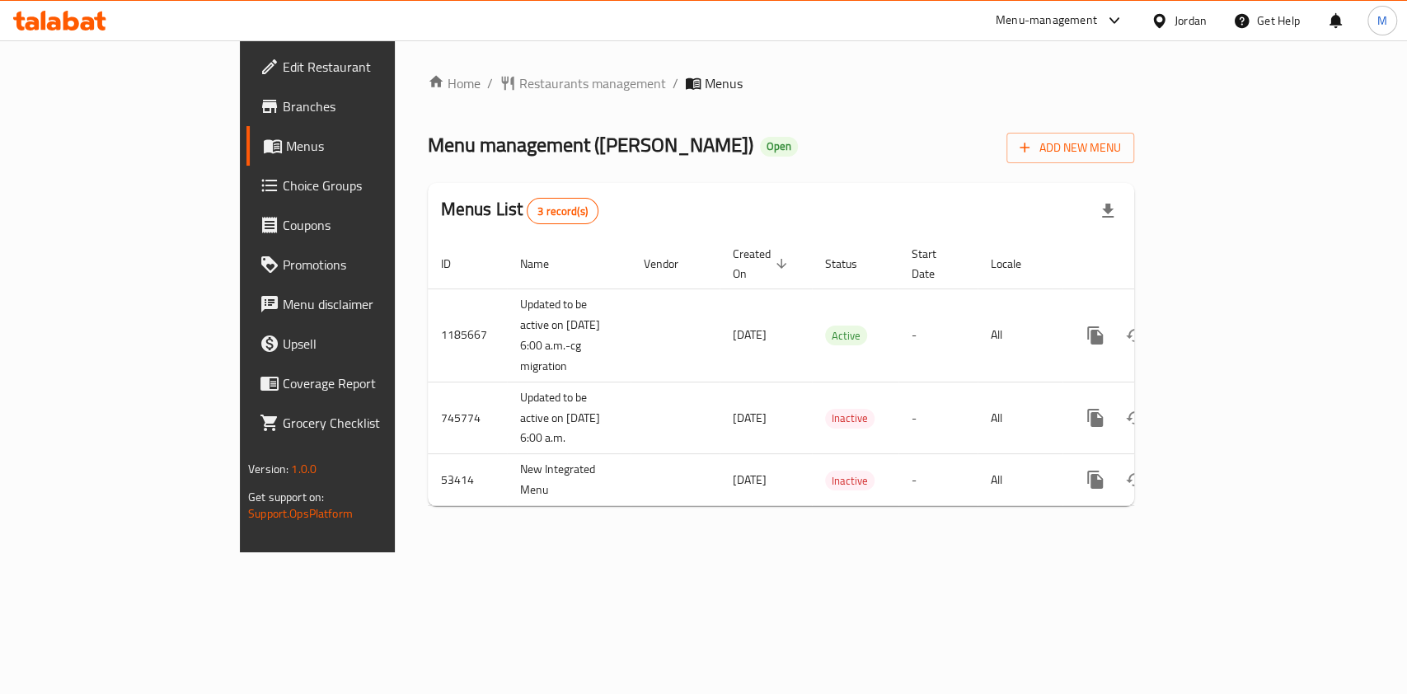
drag, startPoint x: 0, startPoint y: 0, endPoint x: 143, endPoint y: 162, distance: 216.1
click at [246, 162] on link "Menus" at bounding box center [360, 146] width 228 height 40
click at [286, 151] on span "Menus" at bounding box center [374, 146] width 176 height 20
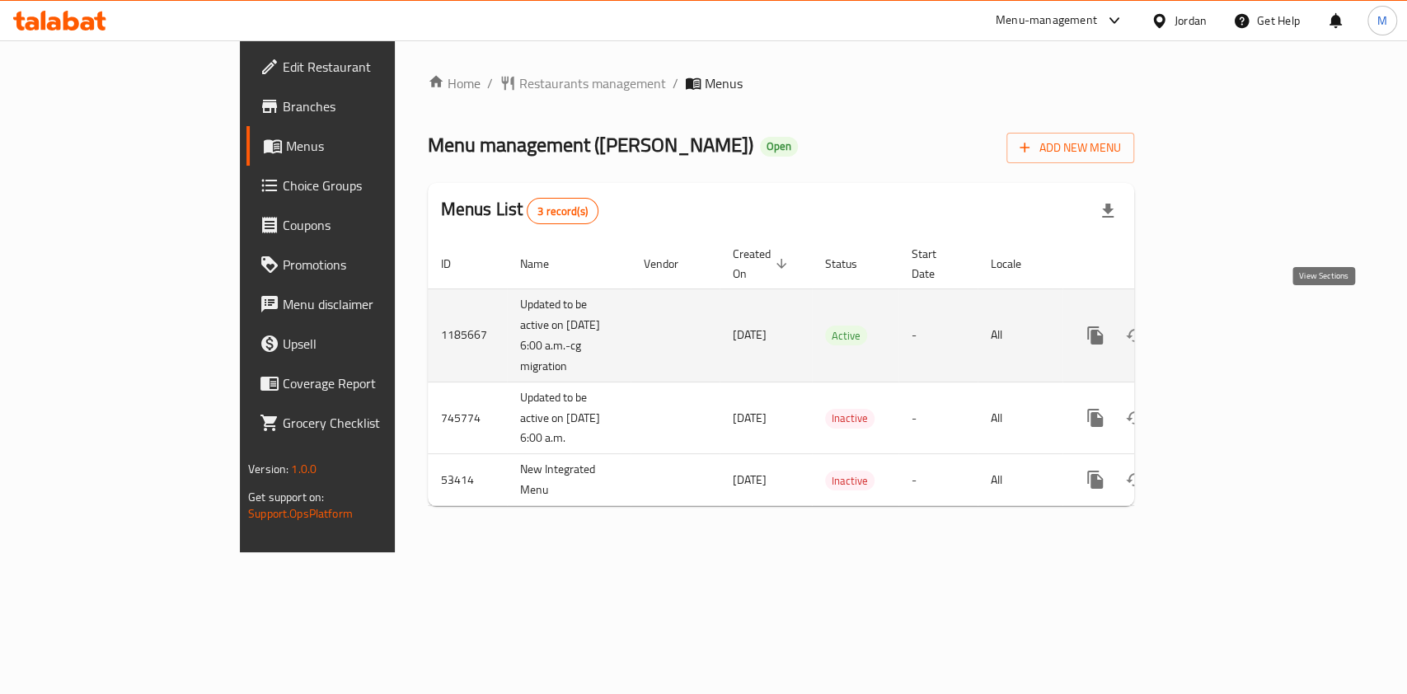
click at [1234, 316] on link "enhanced table" at bounding box center [1214, 336] width 40 height 40
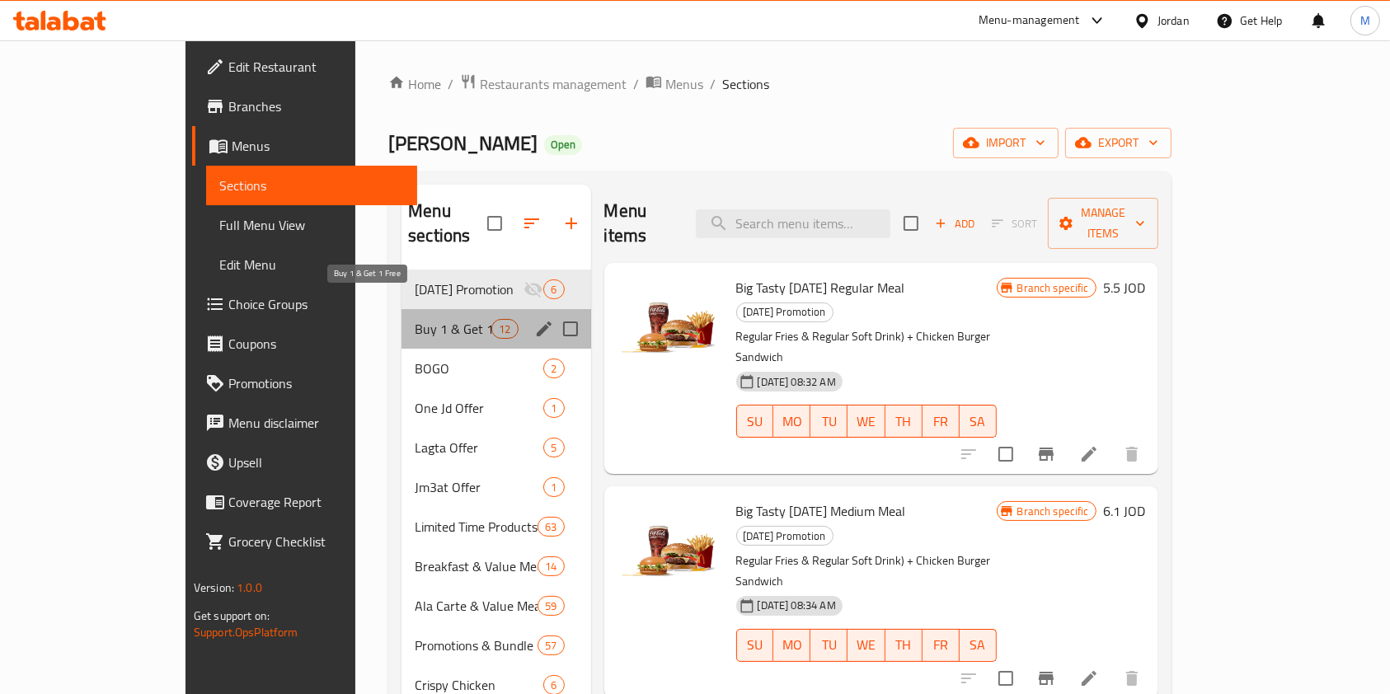
click at [415, 319] on span "Buy 1 & Get 1 Free" at bounding box center [453, 329] width 77 height 20
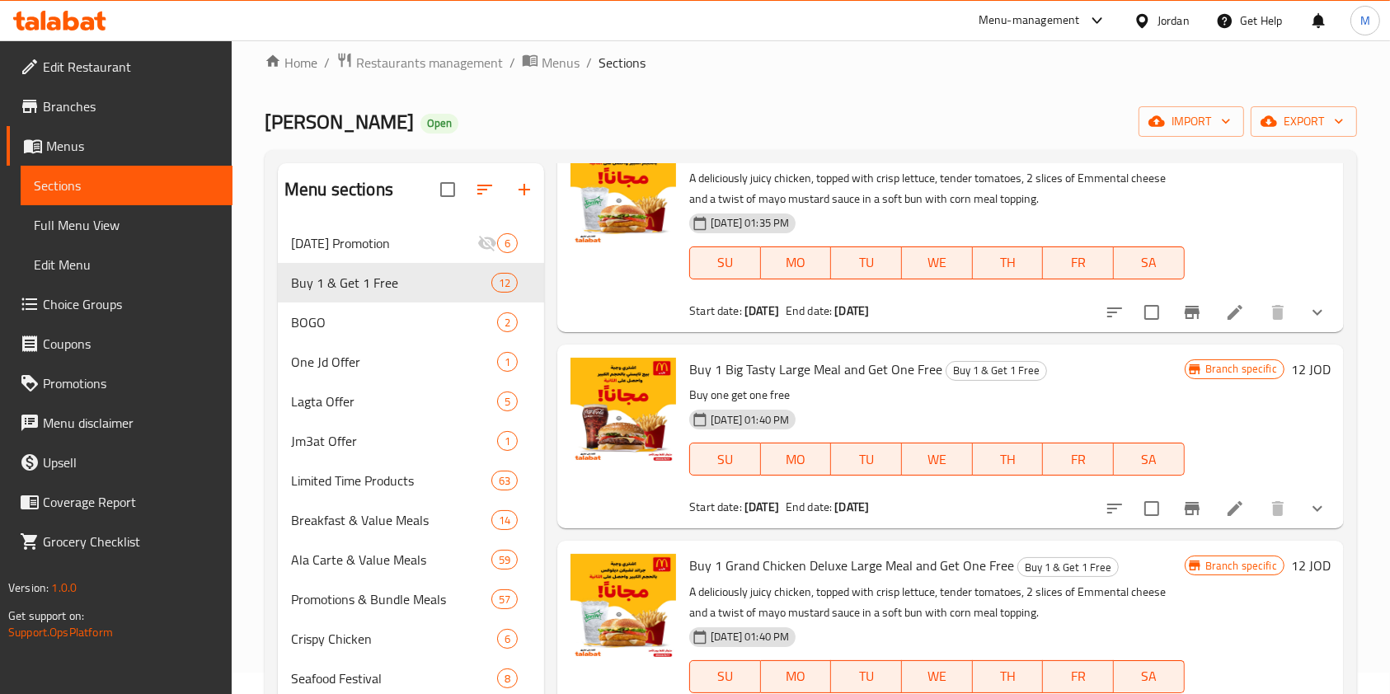
scroll to position [21, 0]
click at [1225, 315] on icon at bounding box center [1235, 313] width 20 height 20
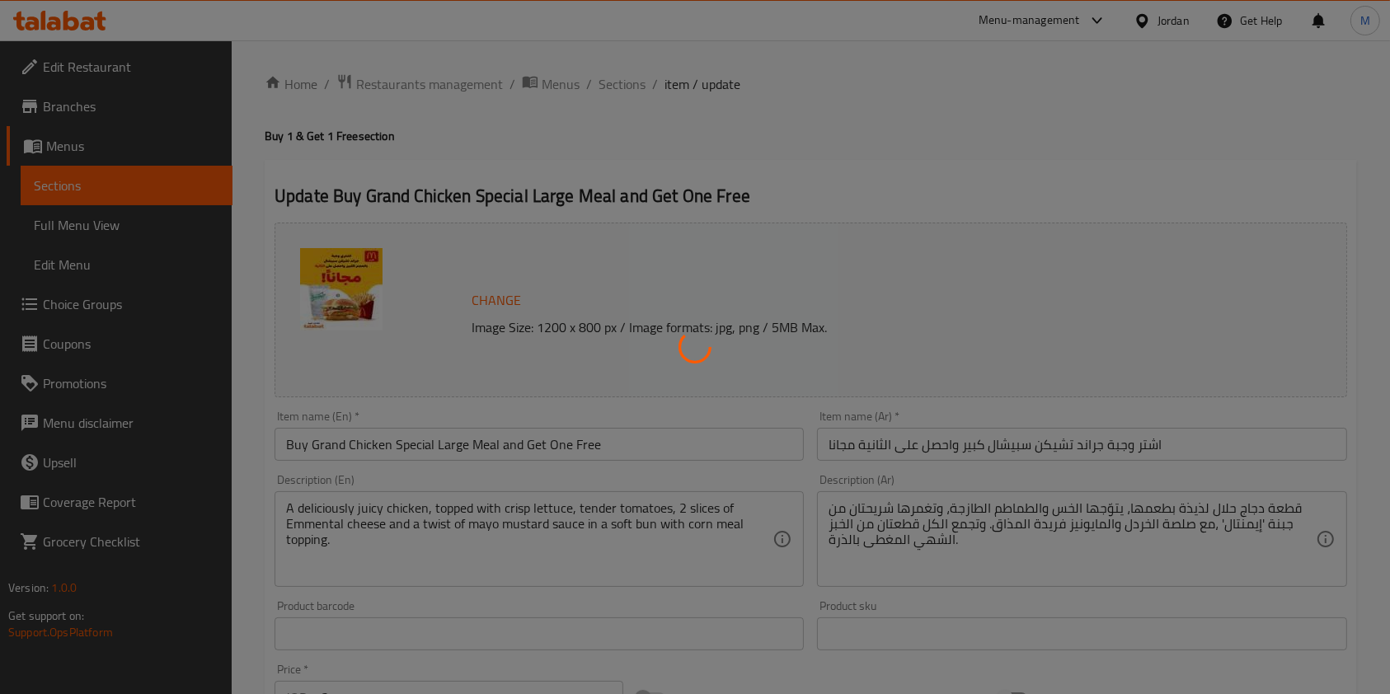
type input "إختيارك من البطاطا للوجبة الاولى الكبيرة:"
type input "1"
type input "إضافة للوجبة الاولى:"
type input "0"
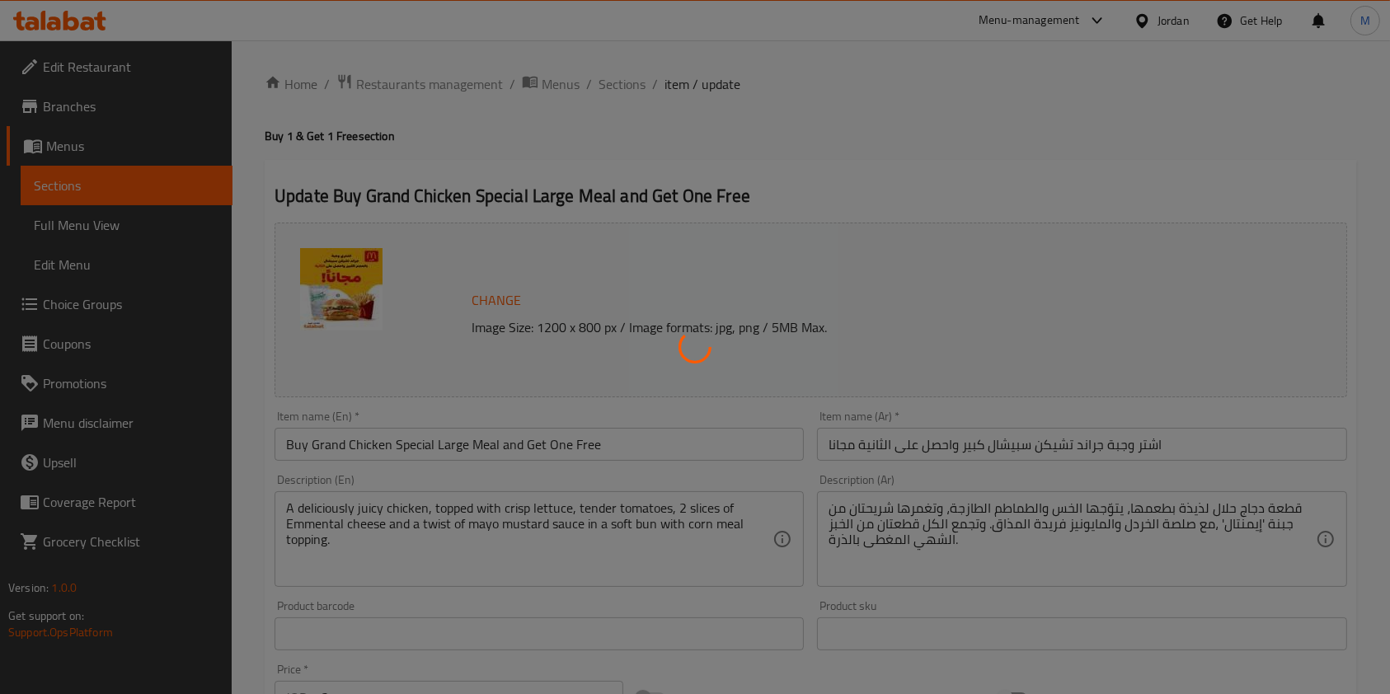
type input "0"
type input "إختيارك من المشروب للوجبة الاولى الكبيرة:"
type input "1"
type input "إضافات للساندويتش الاولى:"
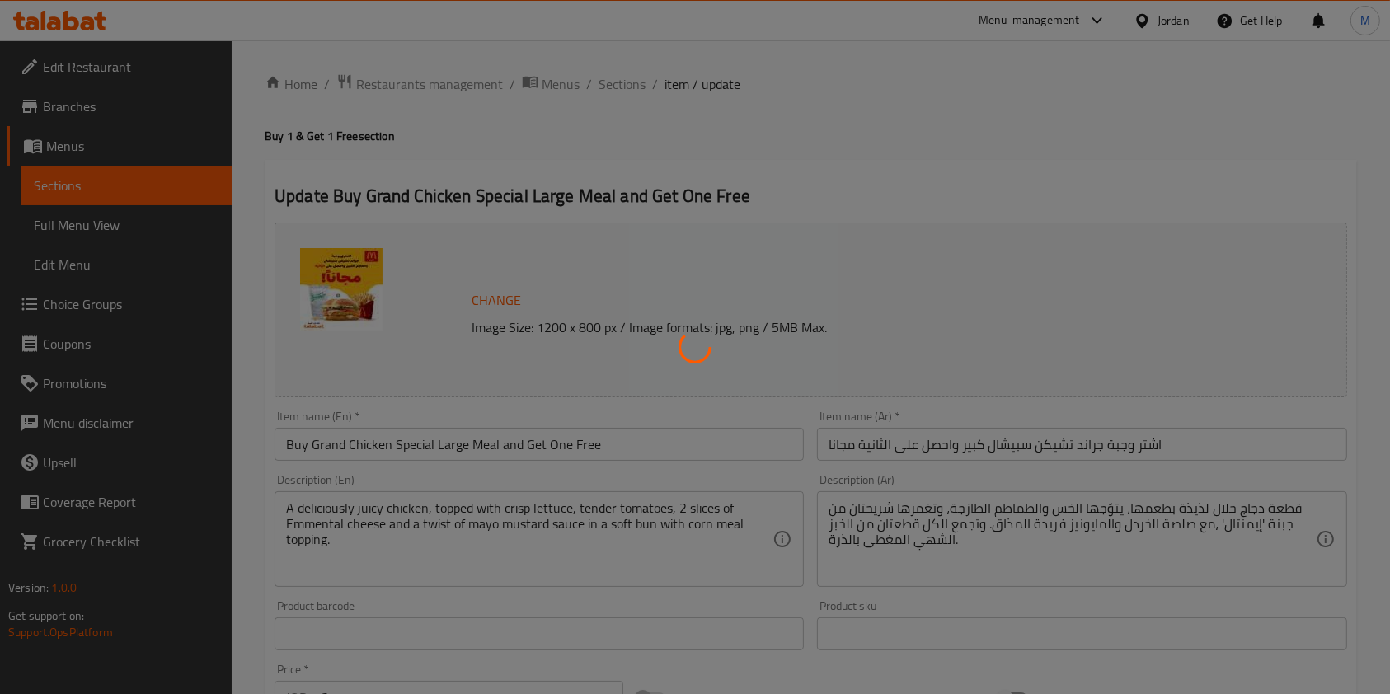
type input "0"
type input "إختيارك من البطاطا للوجبة الثانية الكبيرة:"
type input "1"
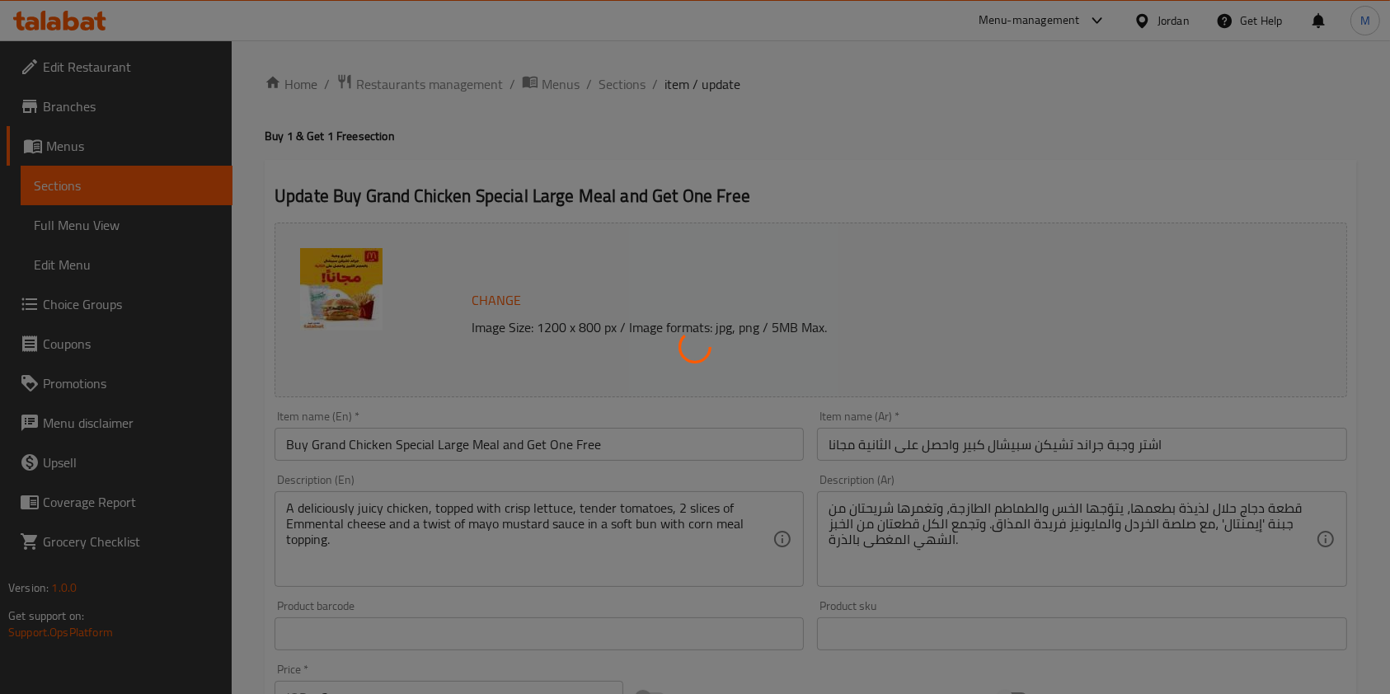
type input "إضافة للوجبة الثانية:"
type input "0"
type input "إختيارك من المشروب للوجبة الثانية الكبيرة:"
type input "1"
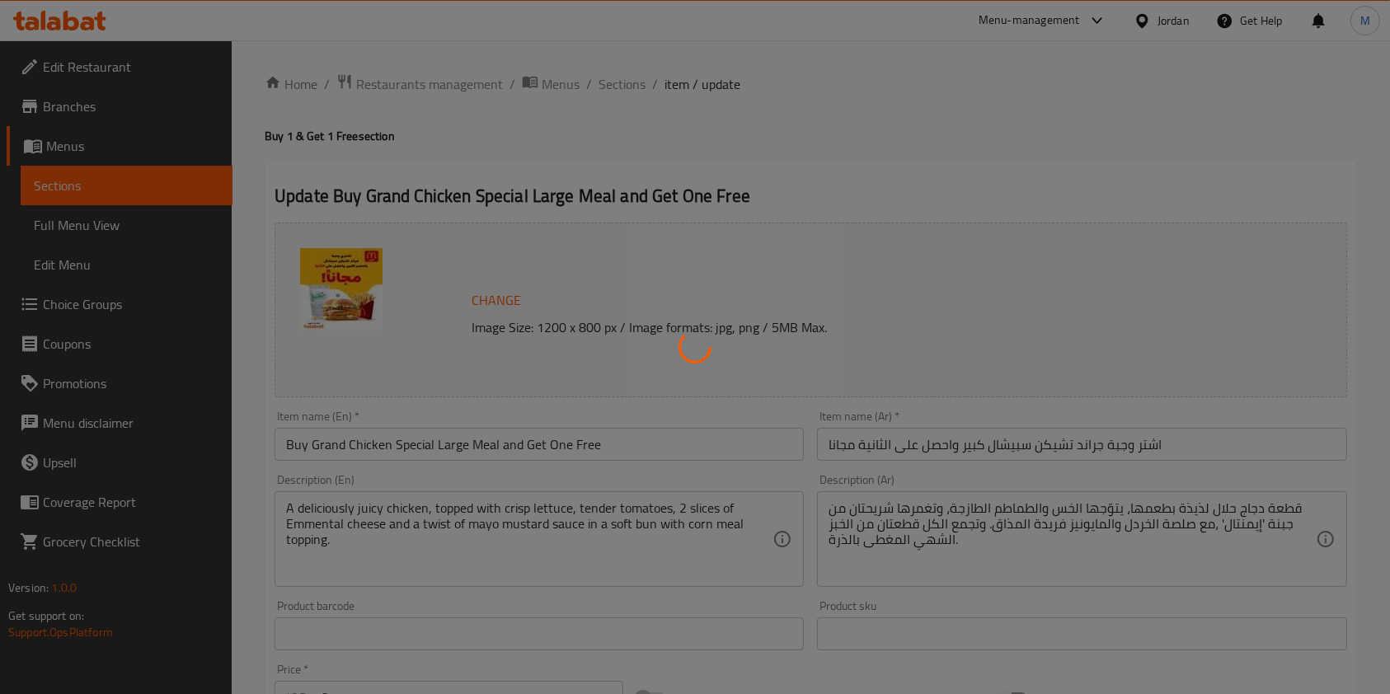
type input "1"
type input "إضافات للساندويش الثانية:"
type input "0"
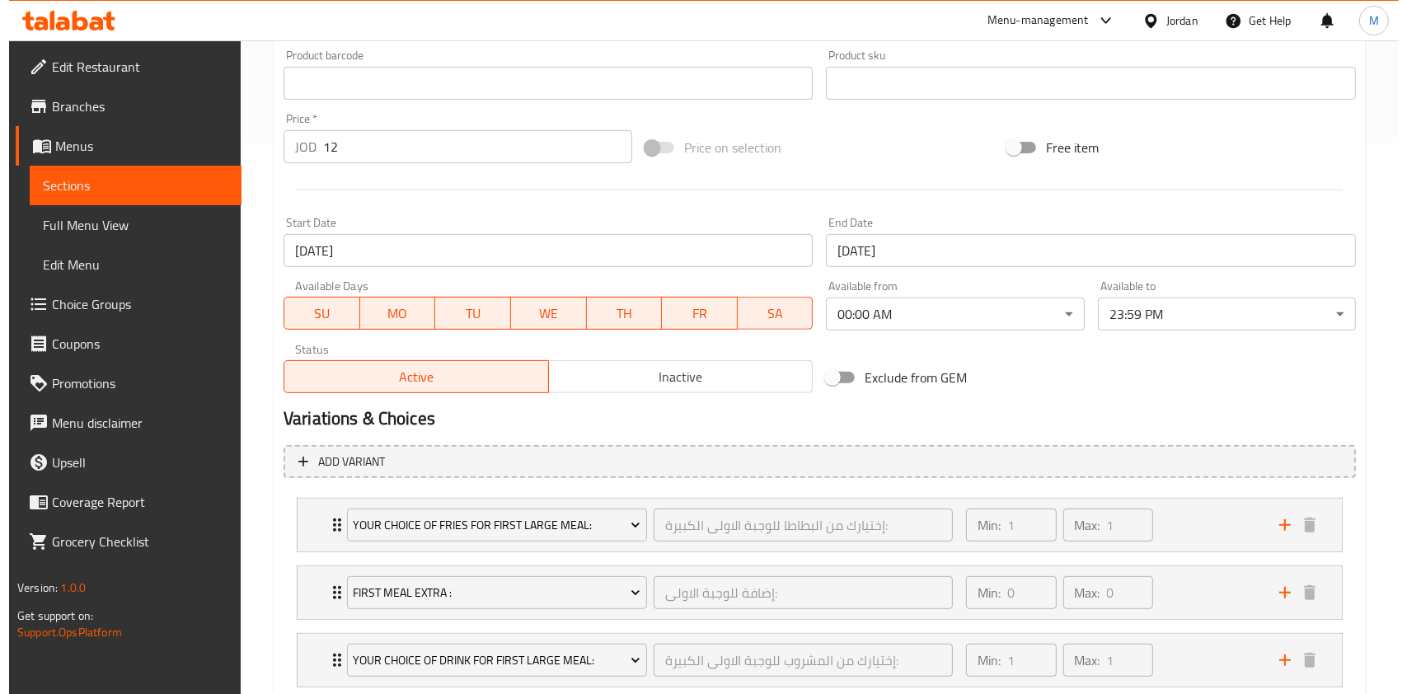
scroll to position [553, 0]
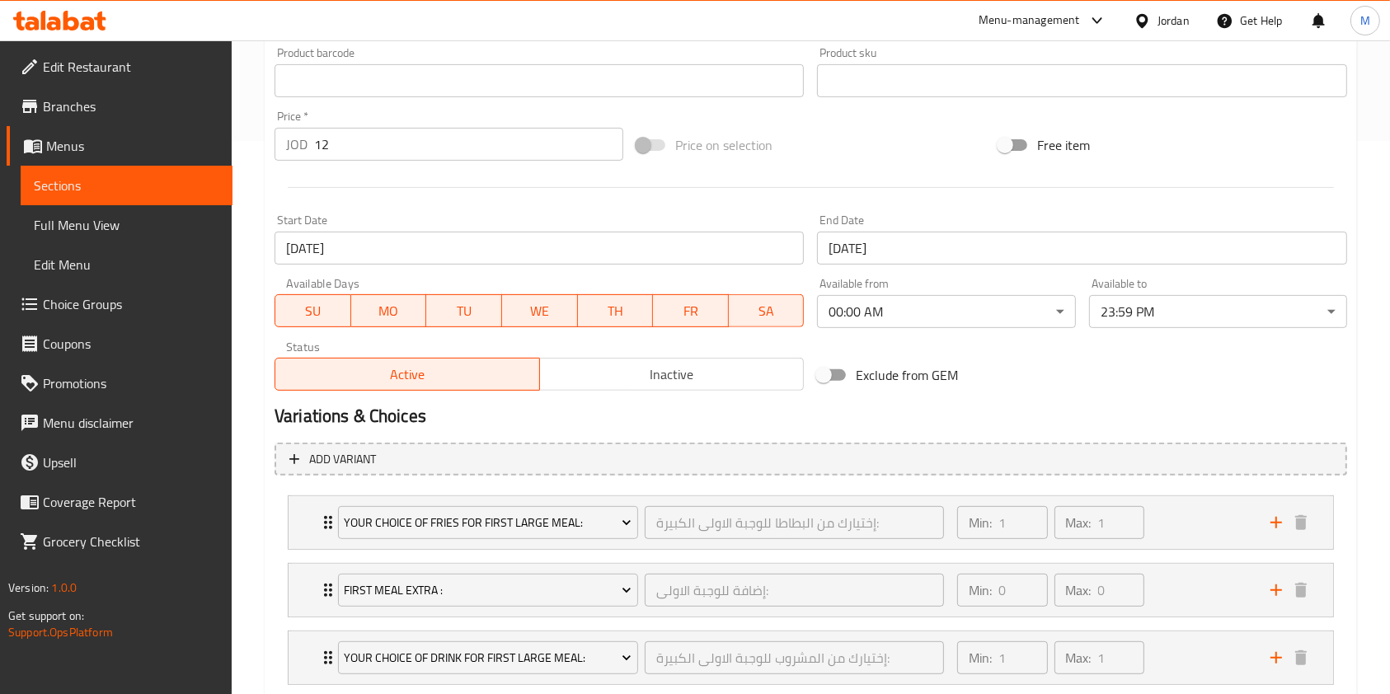
click at [696, 254] on input "[DATE]" at bounding box center [539, 248] width 529 height 33
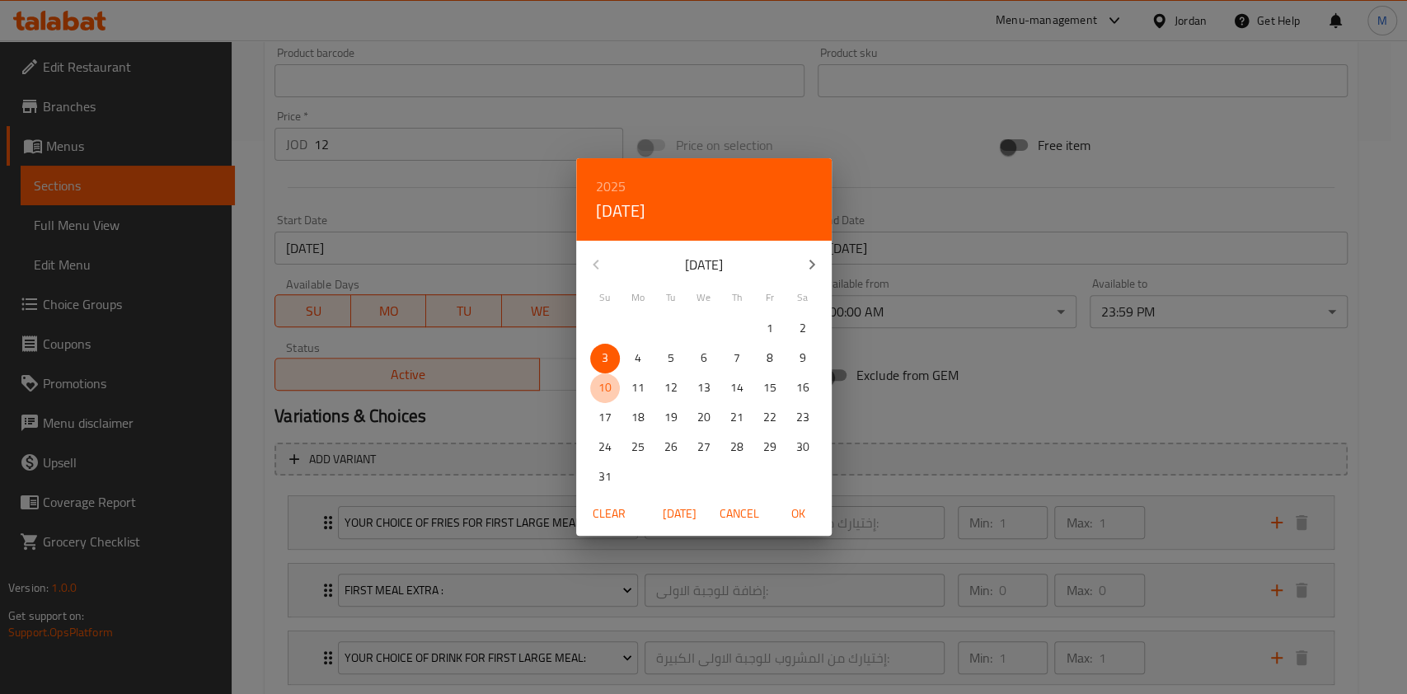
click at [608, 385] on p "10" at bounding box center [604, 388] width 13 height 21
click at [803, 504] on span "OK" at bounding box center [799, 514] width 40 height 21
type input "[DATE]"
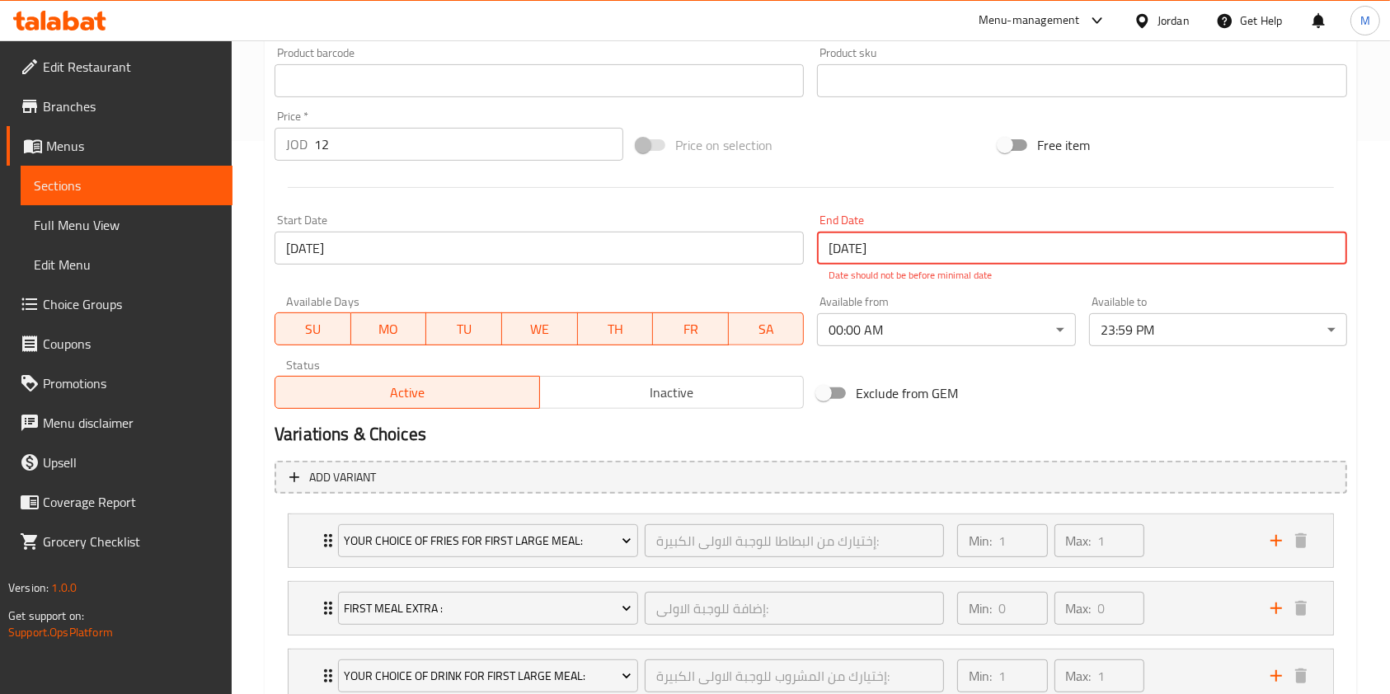
click at [875, 242] on input "[DATE]" at bounding box center [1081, 248] width 529 height 33
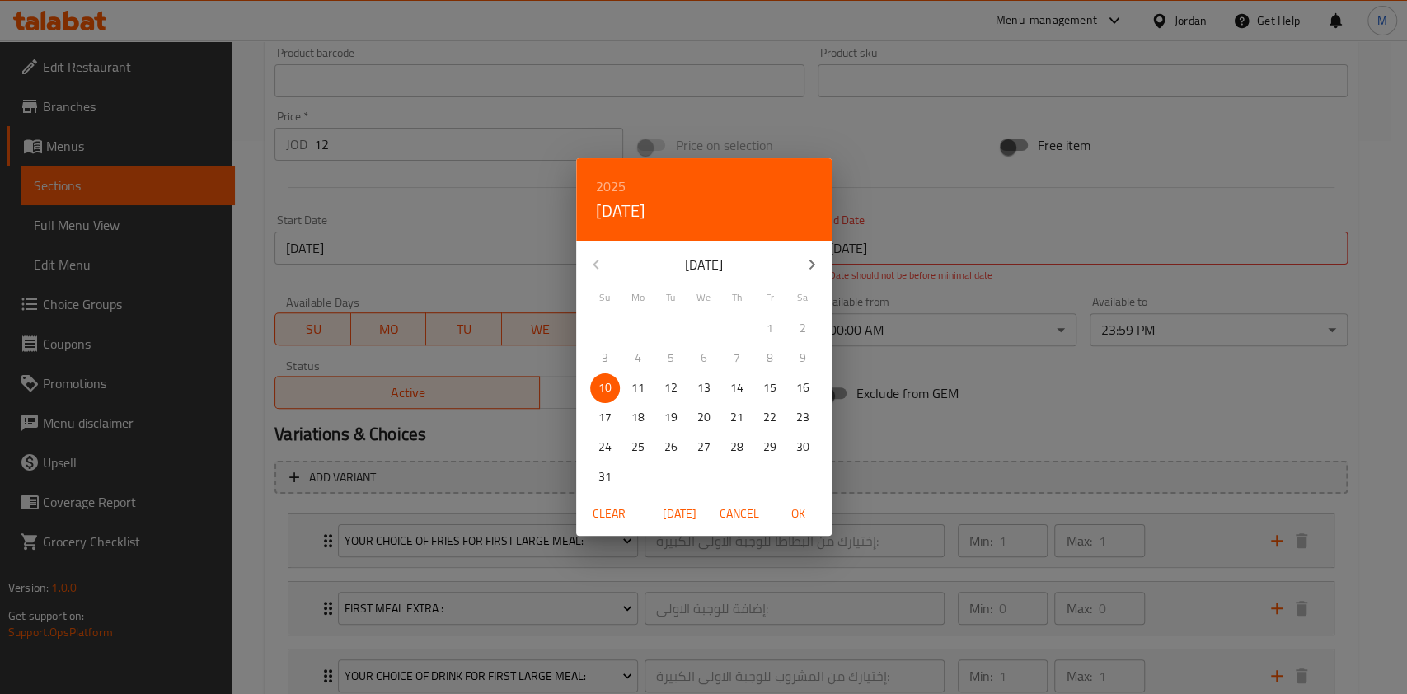
click at [805, 509] on span "OK" at bounding box center [799, 514] width 40 height 21
type input "[DATE]"
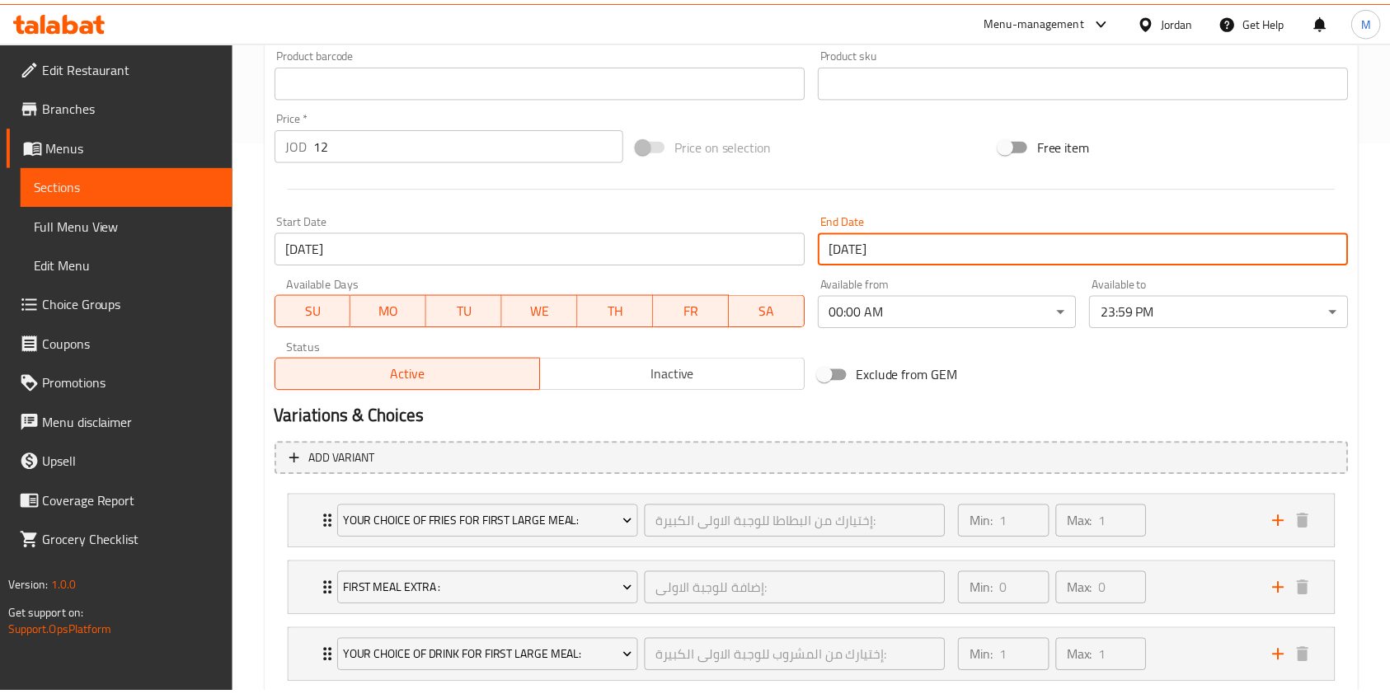
scroll to position [993, 0]
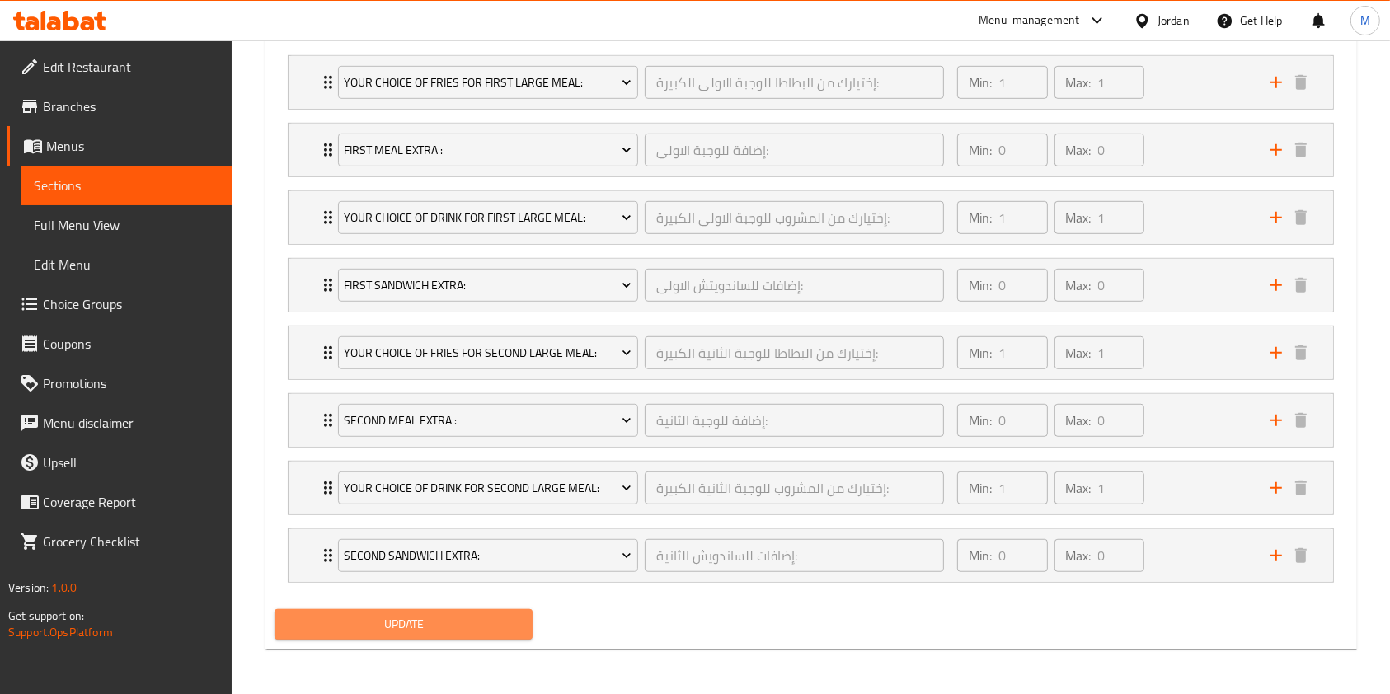
click at [409, 625] on span "Update" at bounding box center [404, 624] width 232 height 21
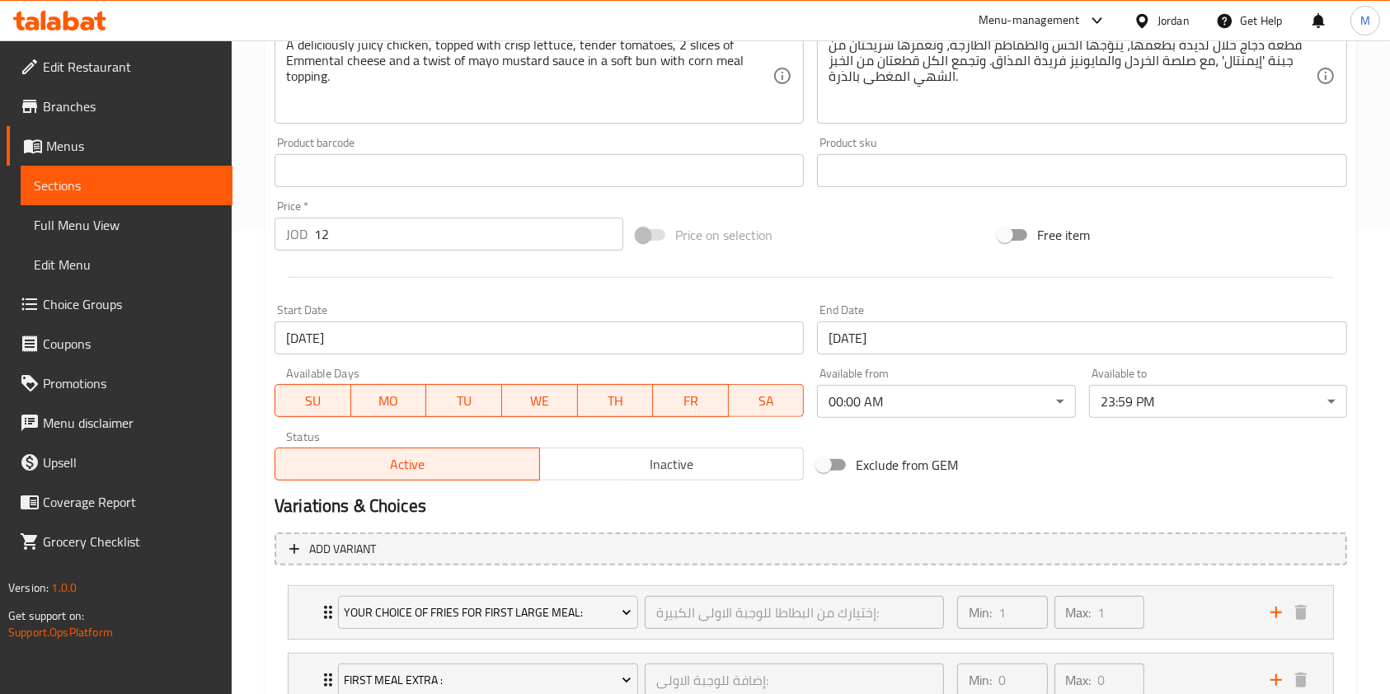
scroll to position [0, 0]
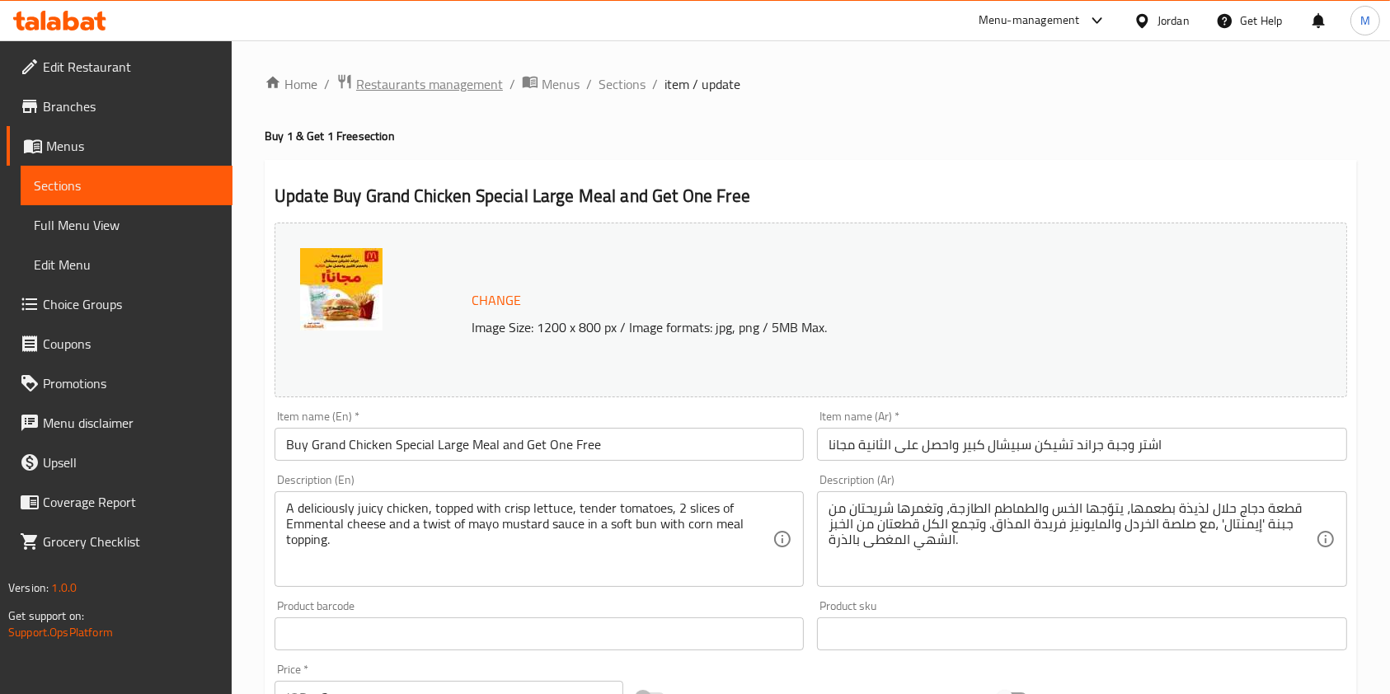
click at [409, 84] on span "Restaurants management" at bounding box center [429, 84] width 147 height 20
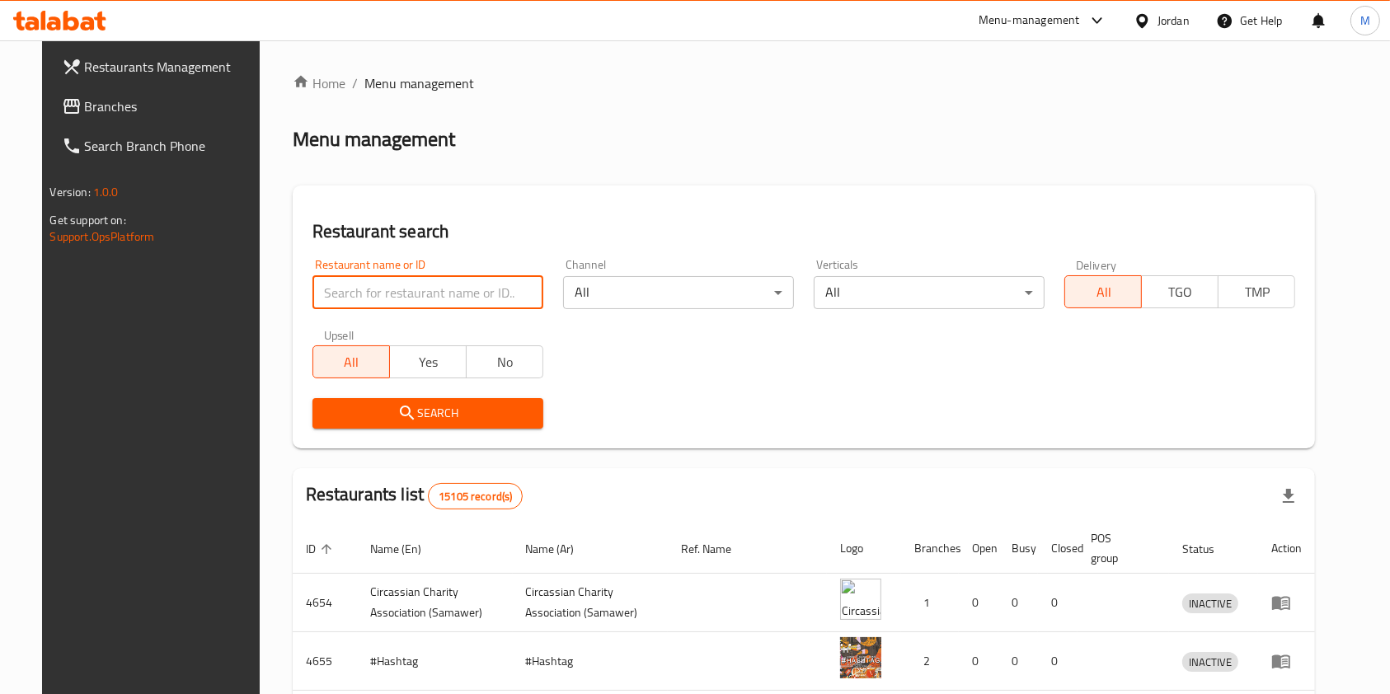
click at [345, 294] on input "search" at bounding box center [427, 292] width 231 height 33
click button "Search" at bounding box center [427, 413] width 231 height 31
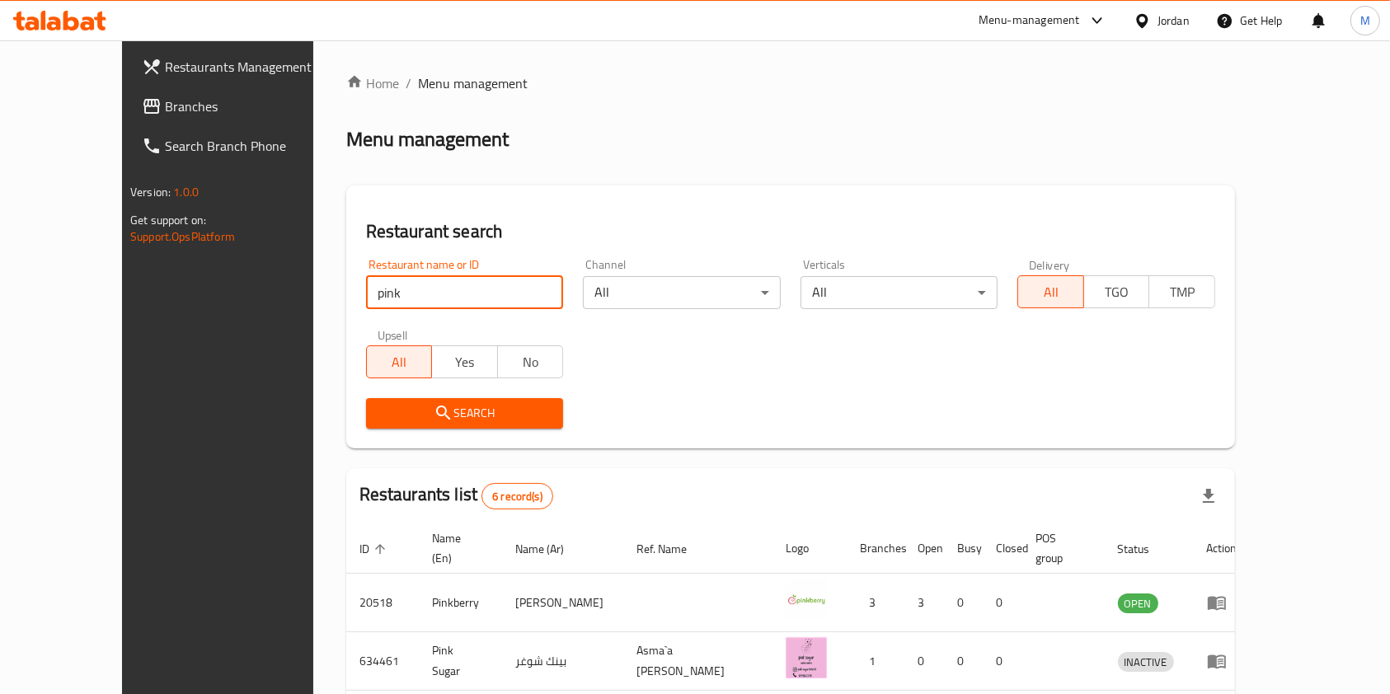
type input "pinkberry"
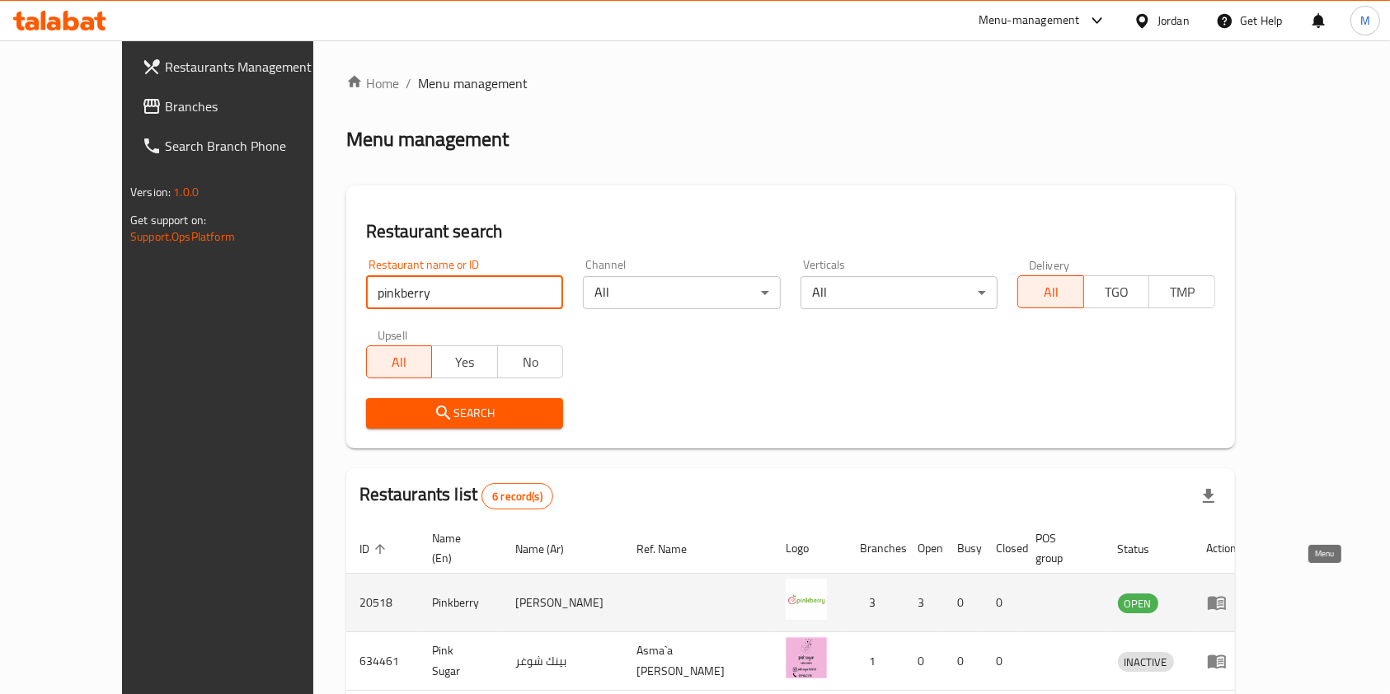
click at [1227, 593] on icon "enhanced table" at bounding box center [1217, 603] width 20 height 20
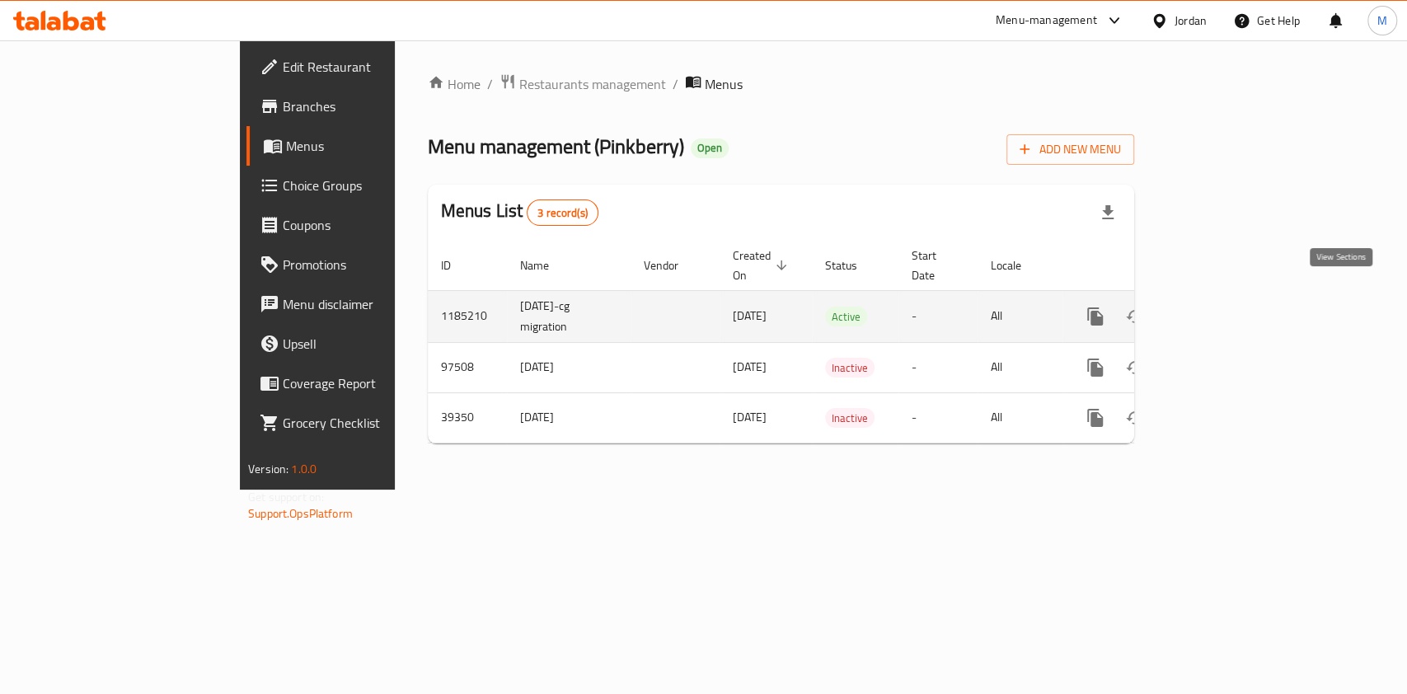
click at [1234, 302] on link "enhanced table" at bounding box center [1214, 317] width 40 height 40
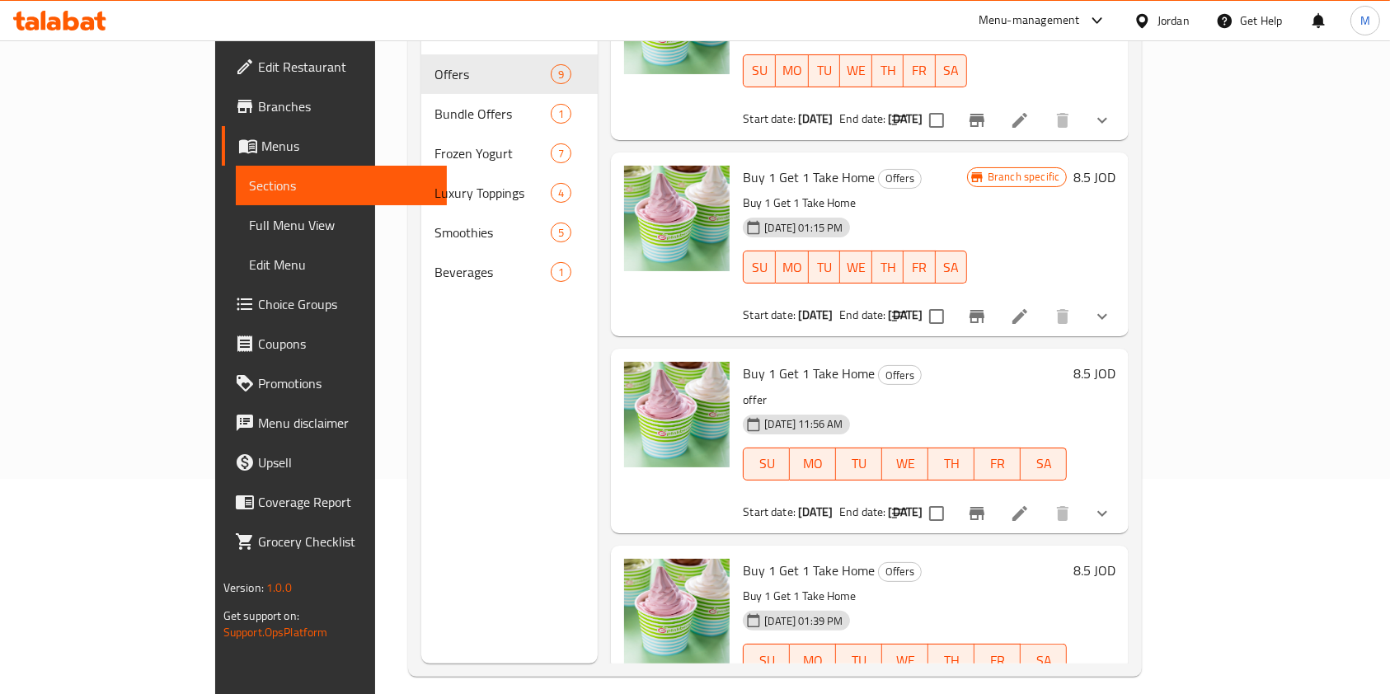
scroll to position [231, 0]
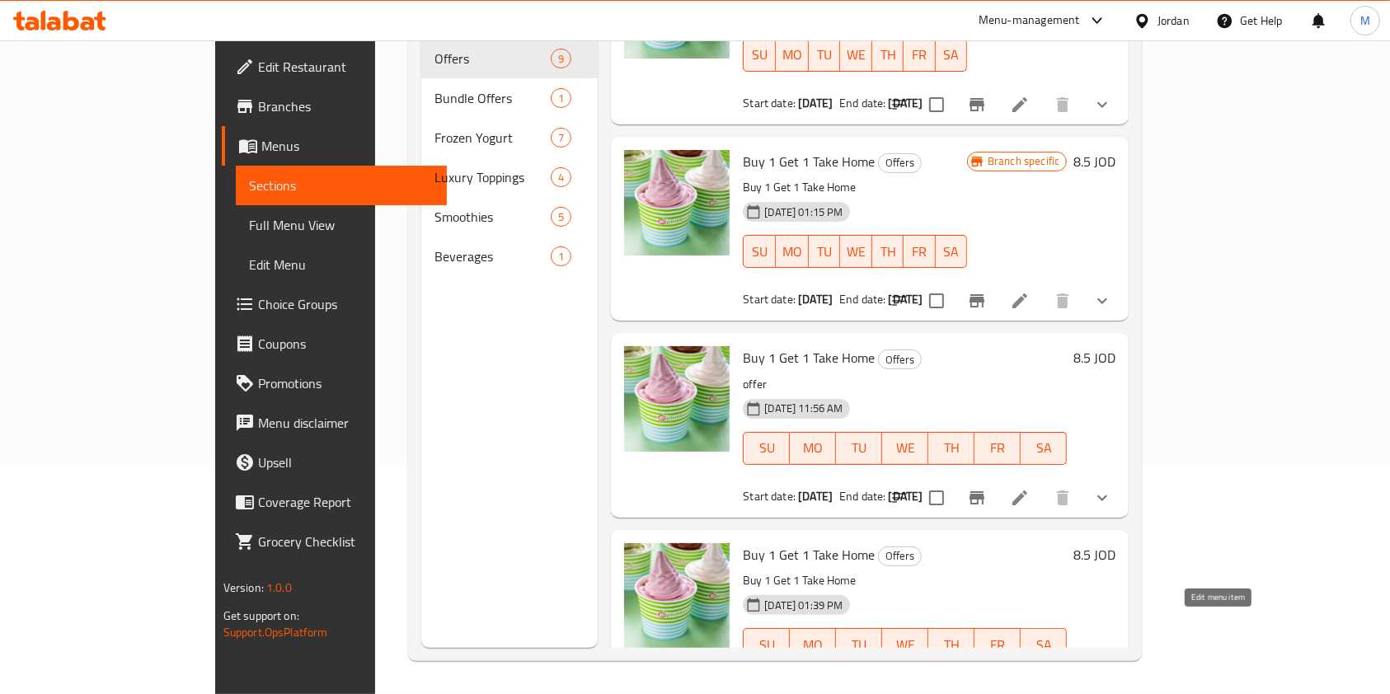
click at [1030, 684] on icon at bounding box center [1020, 694] width 20 height 20
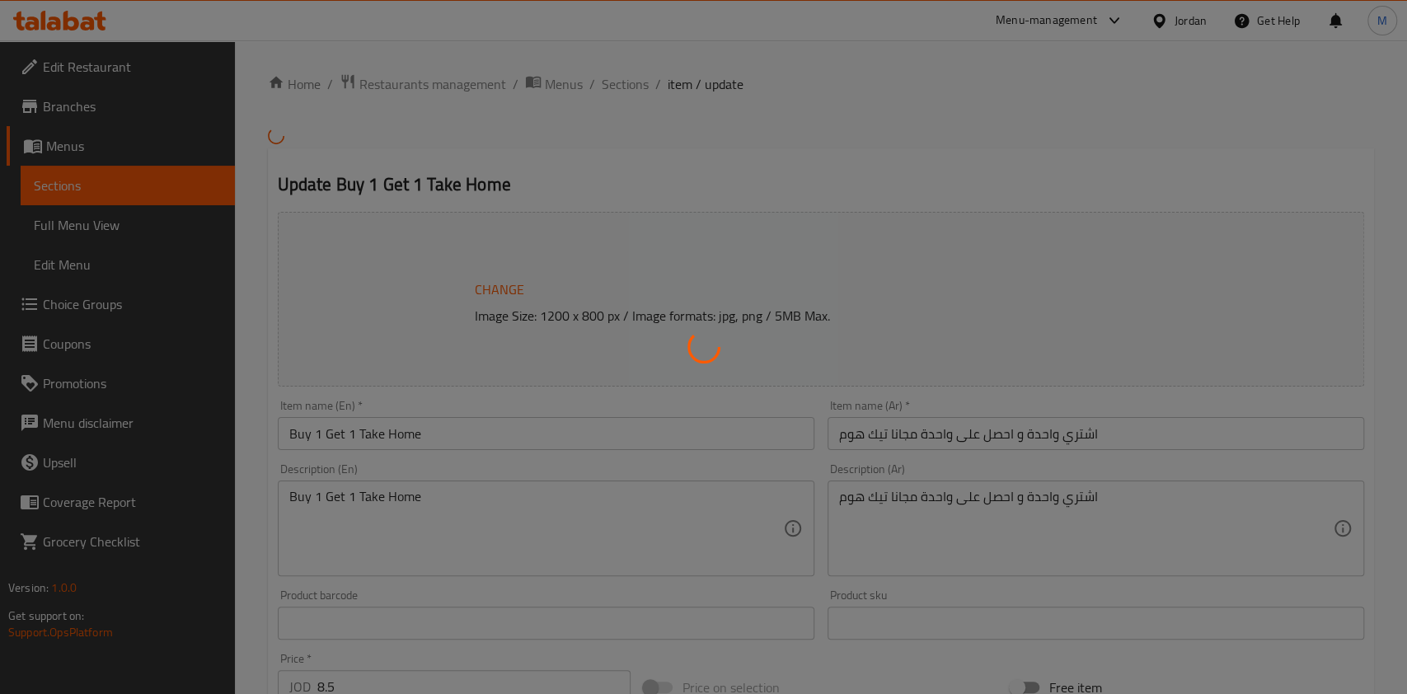
type input "إختيارك من النكهة:"
type input "1"
type input "إختيارك من النكهة: - 1"
type input "1"
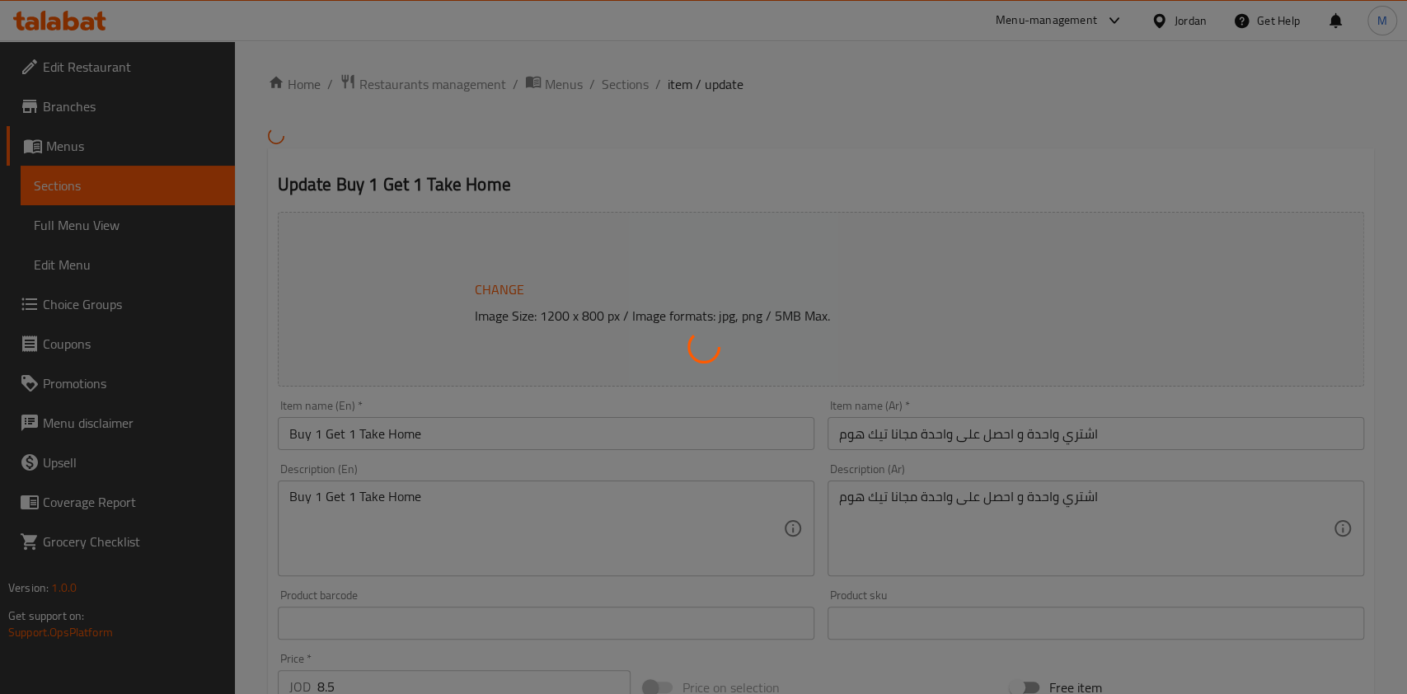
type input "1"
type input "زيادة إضافات:"
type input "0"
type input "36"
type input "زيادة إضافات فاخرة:"
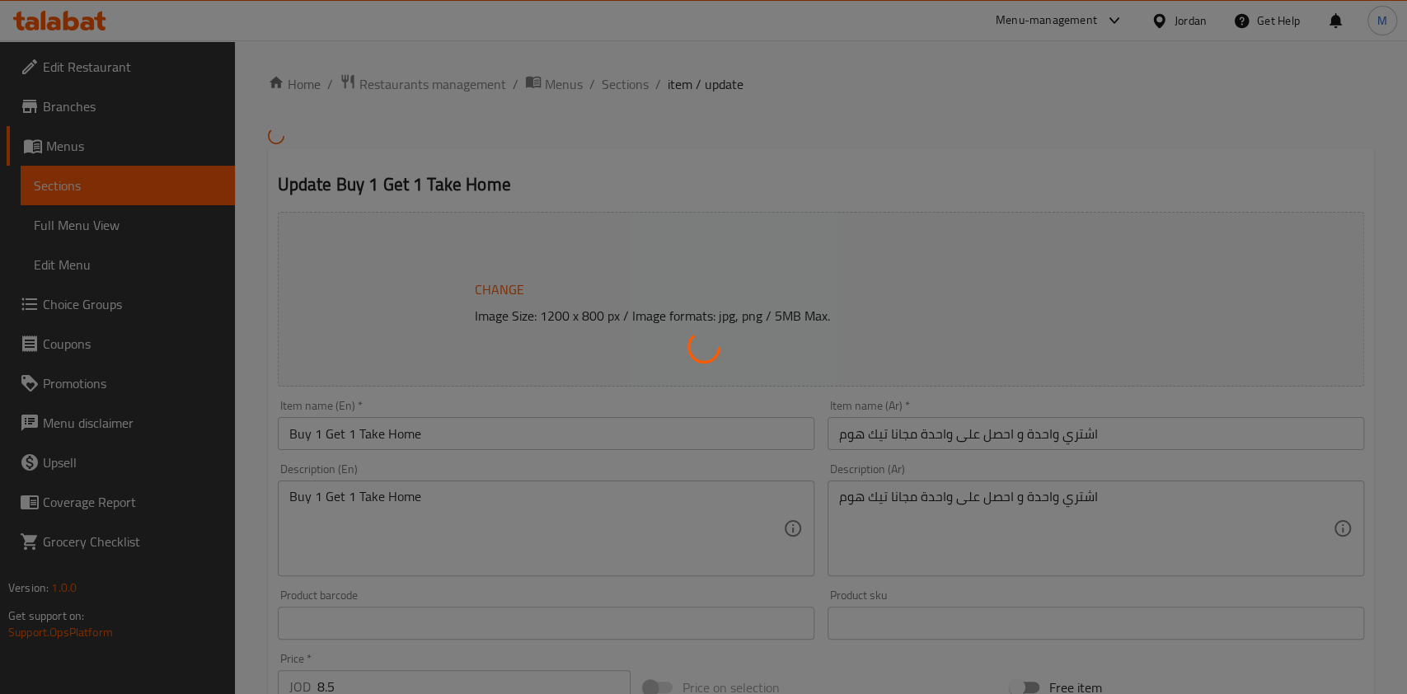
type input "0"
type input "5"
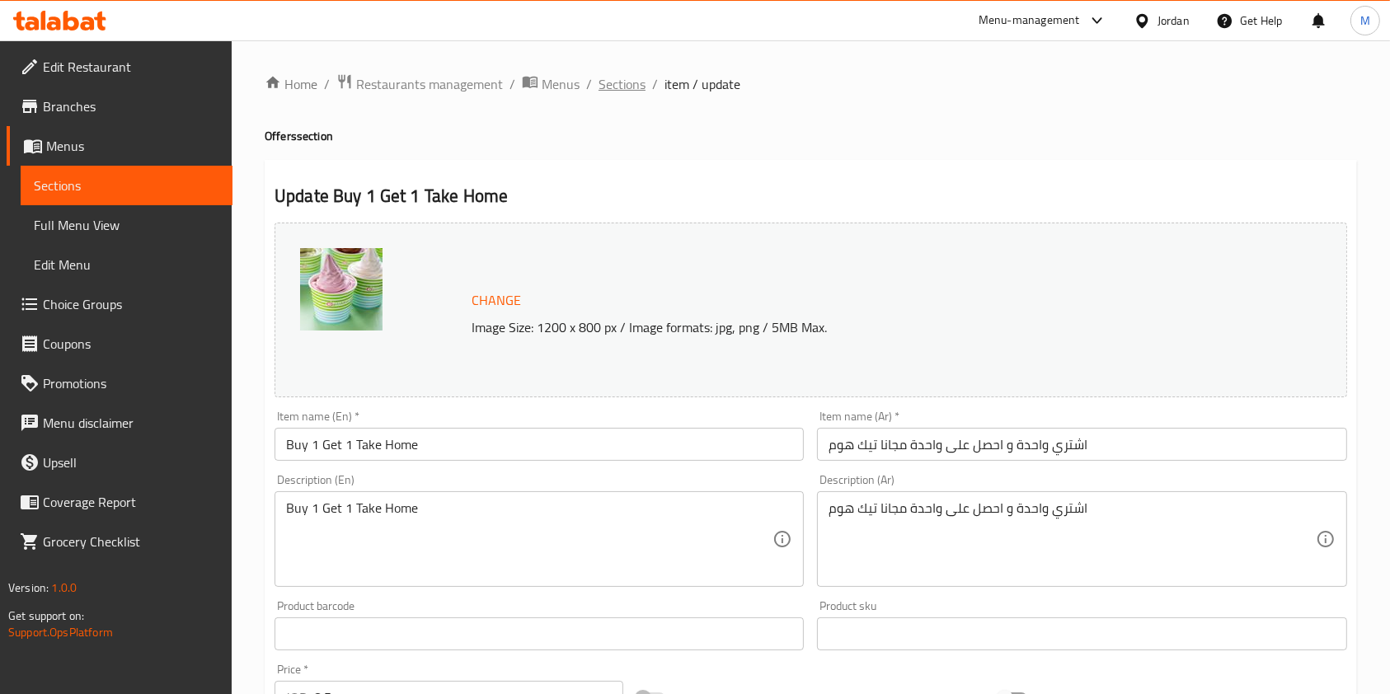
click at [616, 89] on span "Sections" at bounding box center [621, 84] width 47 height 20
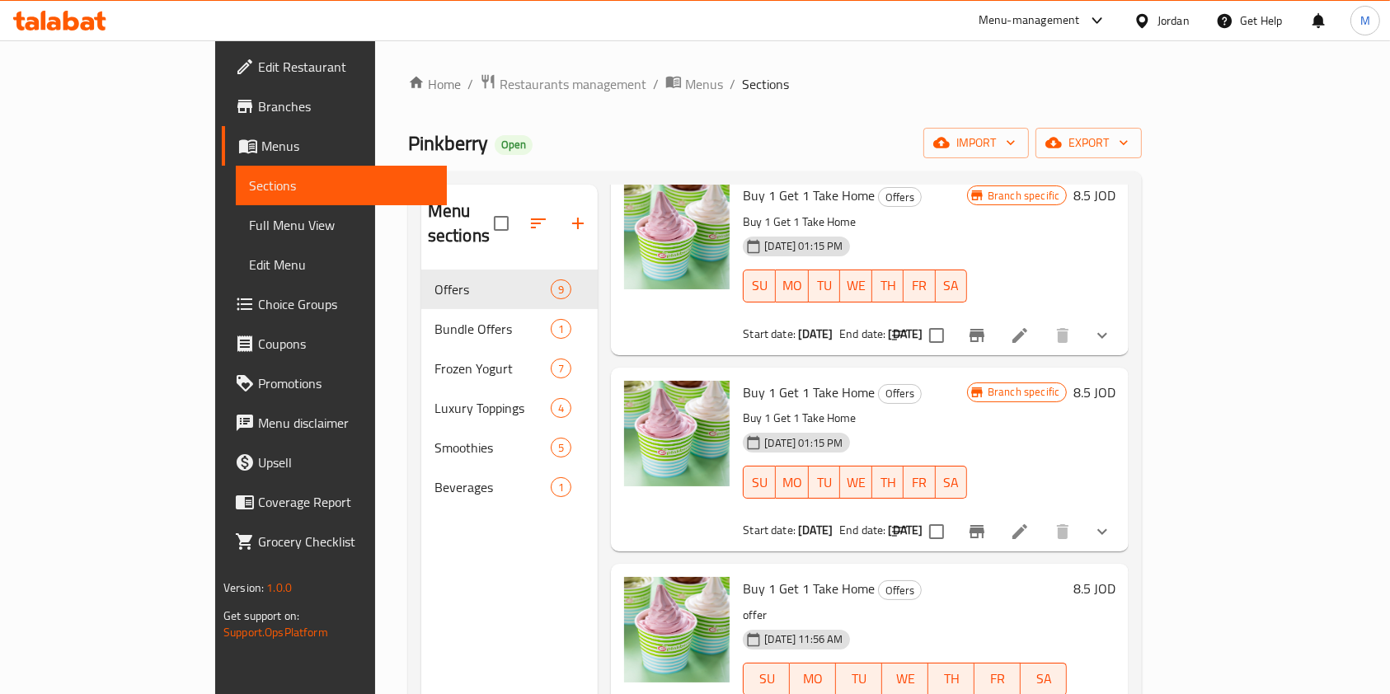
scroll to position [231, 0]
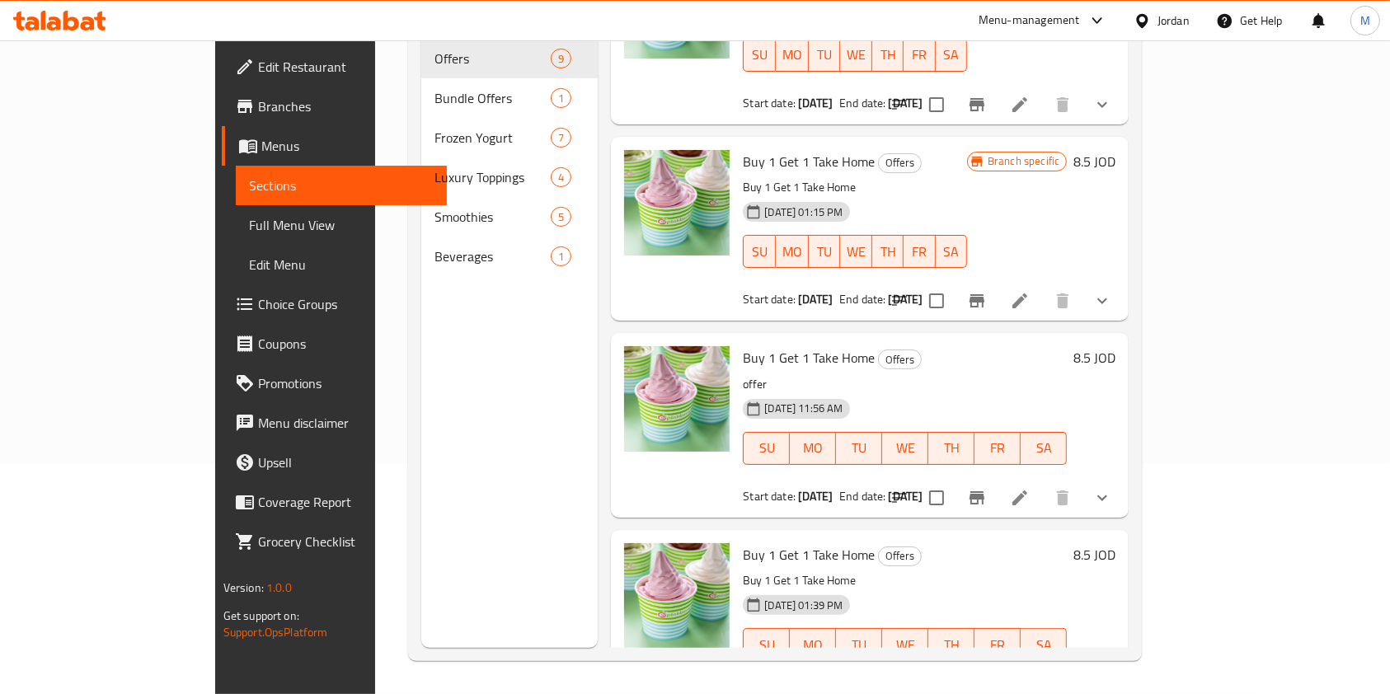
click at [1043, 679] on li at bounding box center [1020, 694] width 46 height 30
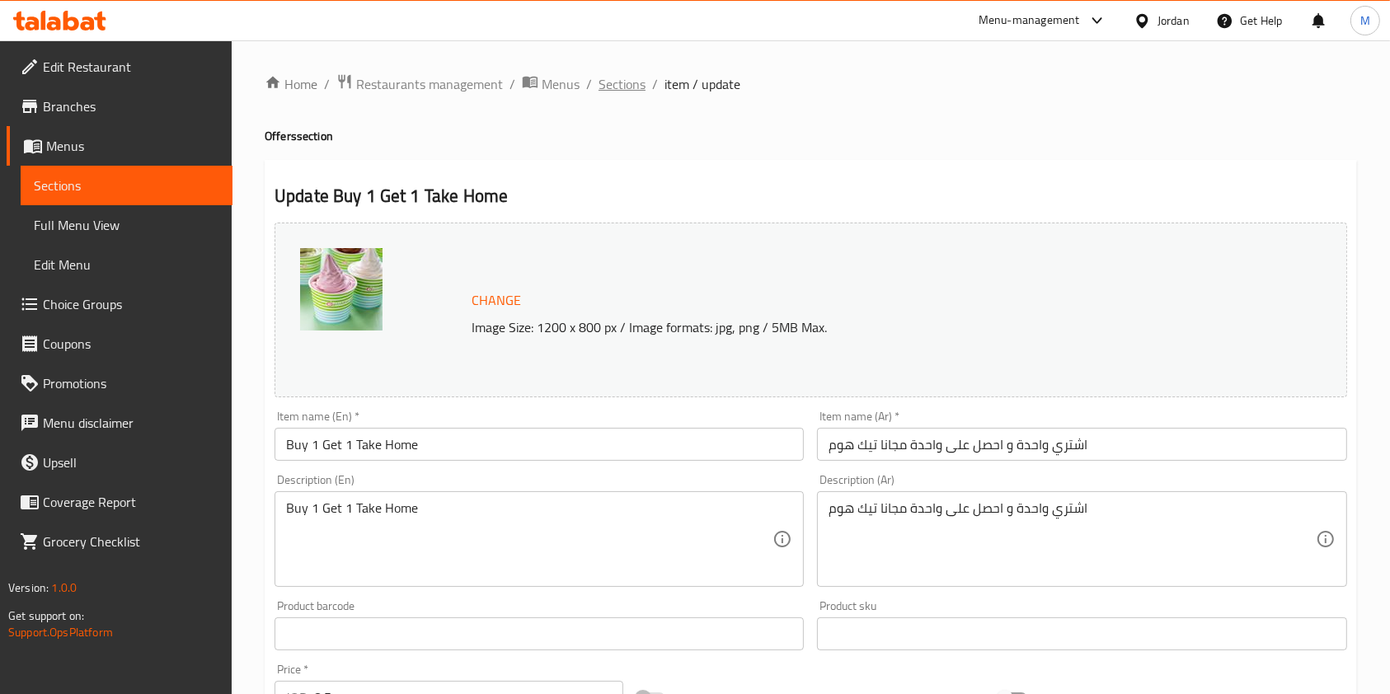
click at [624, 92] on span "Sections" at bounding box center [621, 84] width 47 height 20
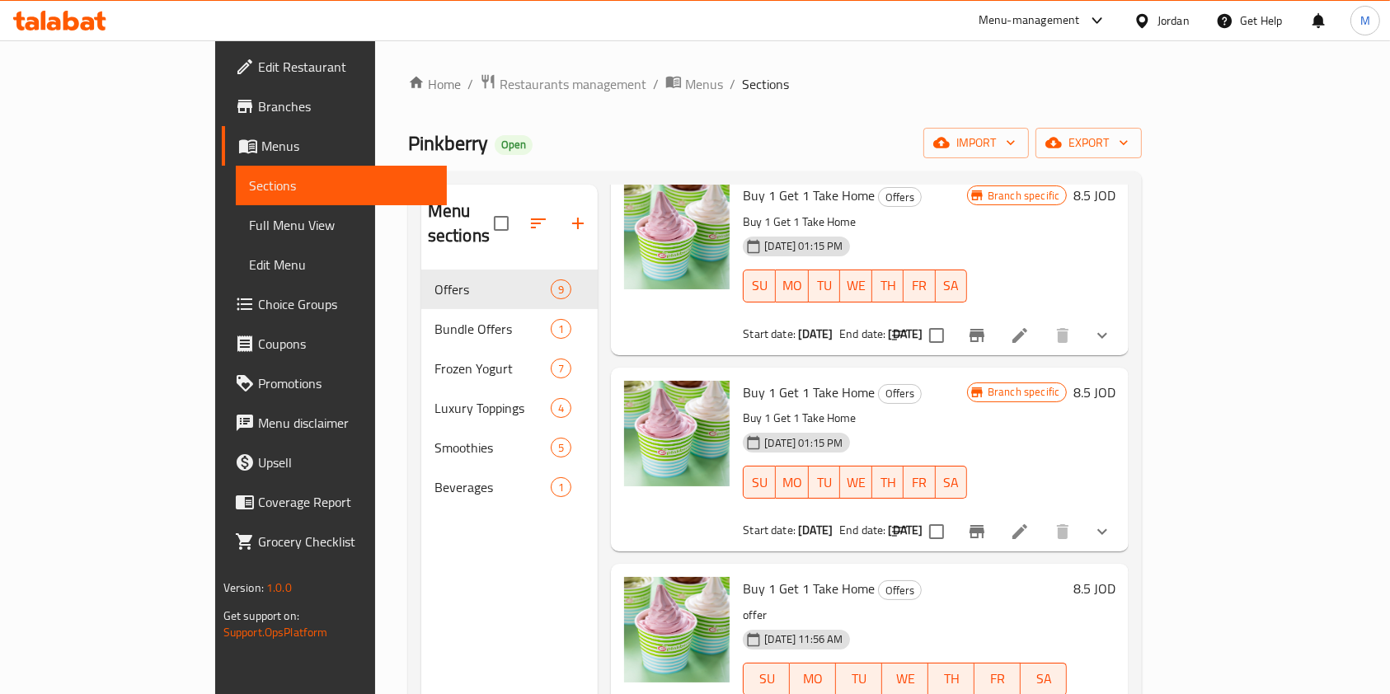
click at [261, 136] on span "Menus" at bounding box center [347, 146] width 173 height 20
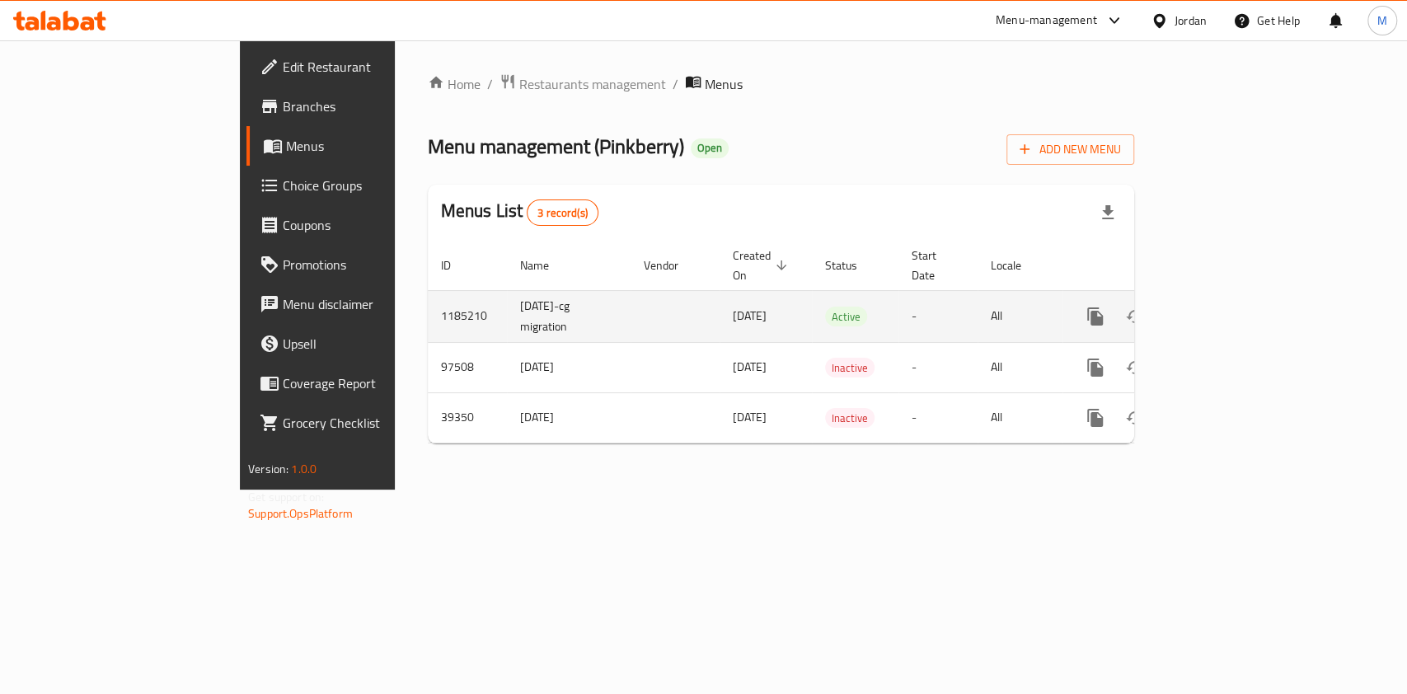
click at [1224, 307] on icon "enhanced table" at bounding box center [1214, 317] width 20 height 20
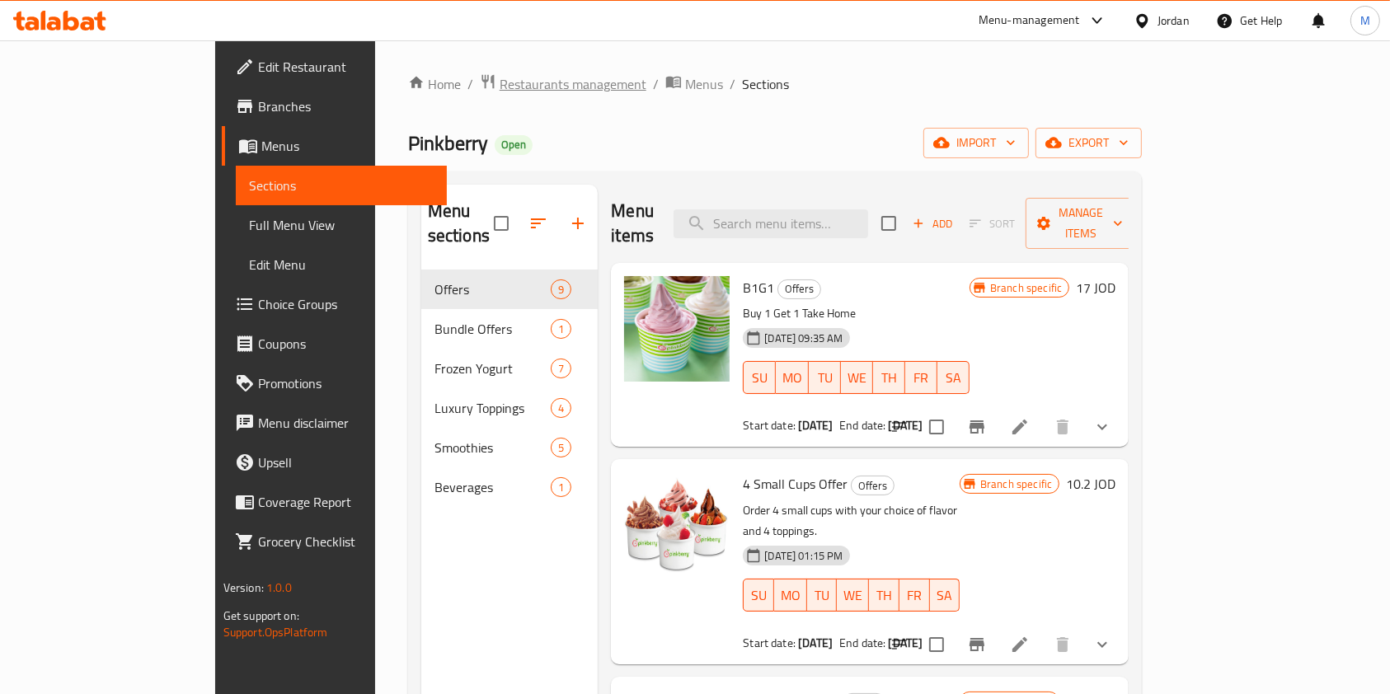
click at [500, 90] on span "Restaurants management" at bounding box center [573, 84] width 147 height 20
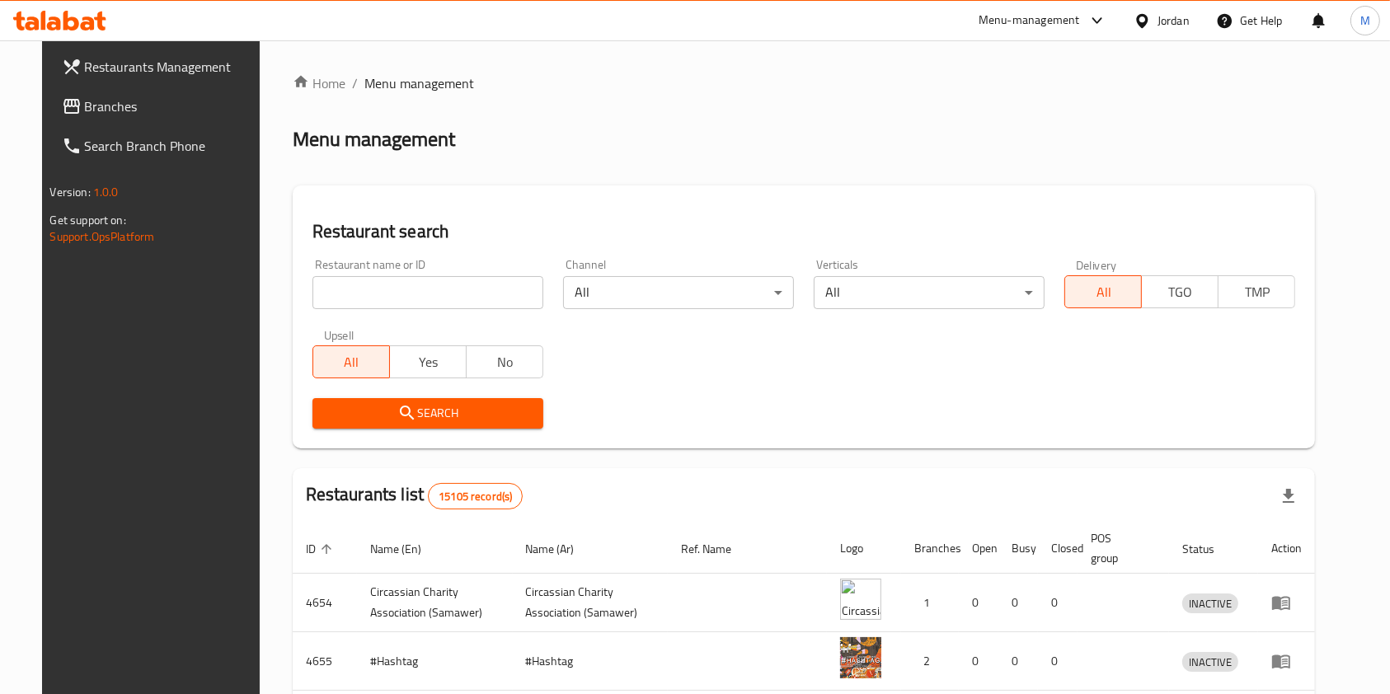
click at [412, 293] on input "search" at bounding box center [427, 292] width 231 height 33
type input "[PERSON_NAME]"
click button "Search" at bounding box center [427, 413] width 231 height 31
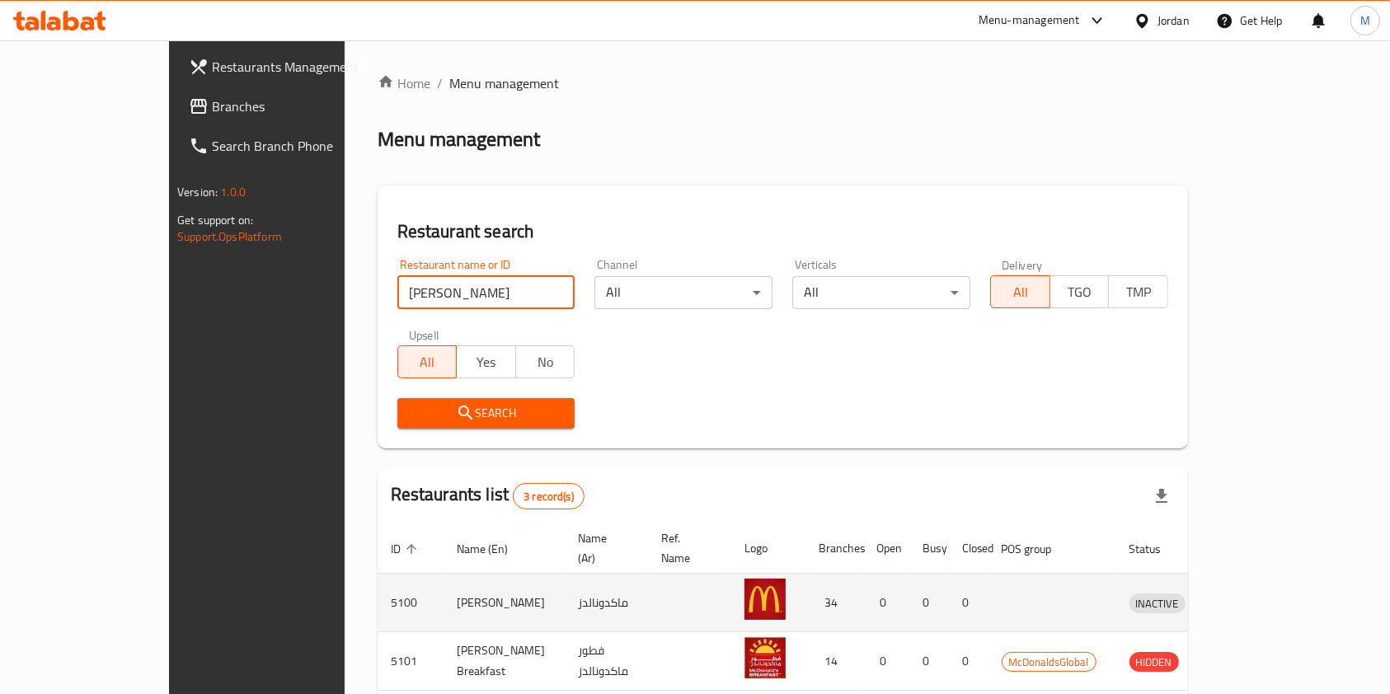
scroll to position [124, 0]
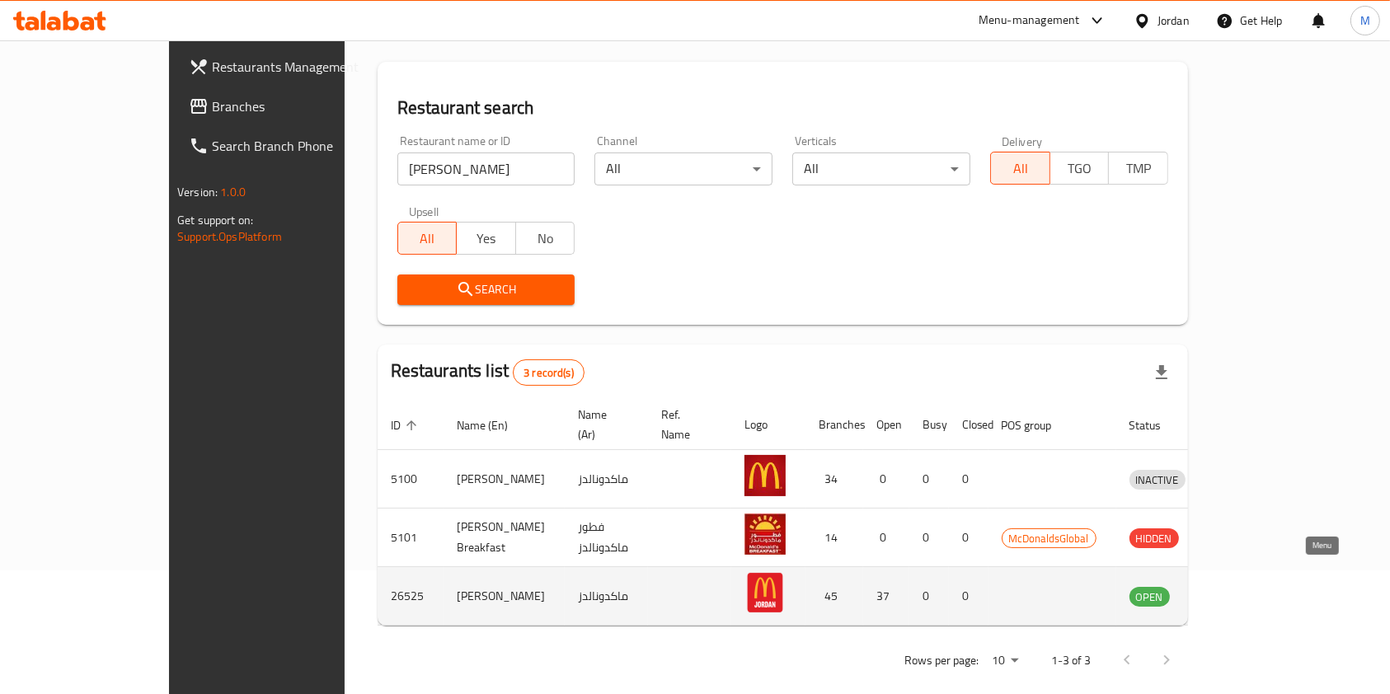
click at [1238, 586] on icon "enhanced table" at bounding box center [1228, 596] width 20 height 20
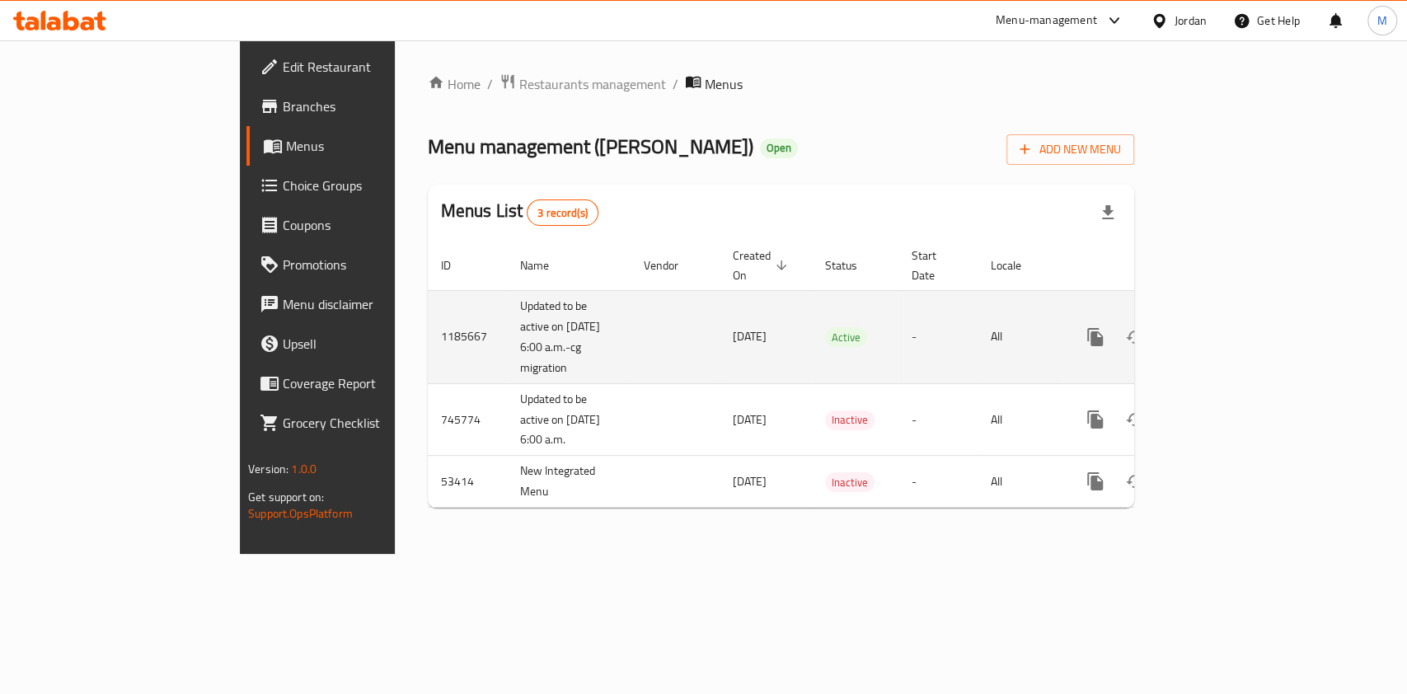
click at [1247, 319] on td "enhanced table" at bounding box center [1155, 336] width 185 height 93
click at [1234, 319] on link "enhanced table" at bounding box center [1214, 337] width 40 height 40
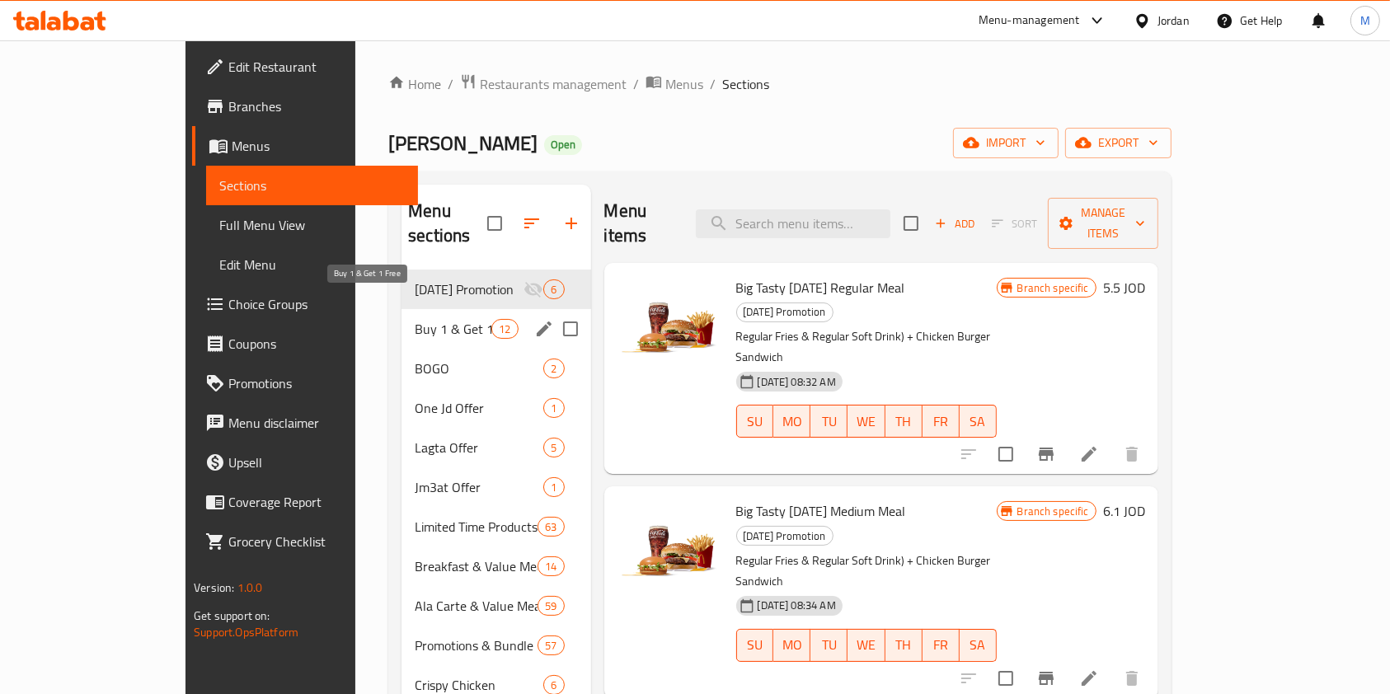
click at [415, 319] on span "Buy 1 & Get 1 Free" at bounding box center [453, 329] width 77 height 20
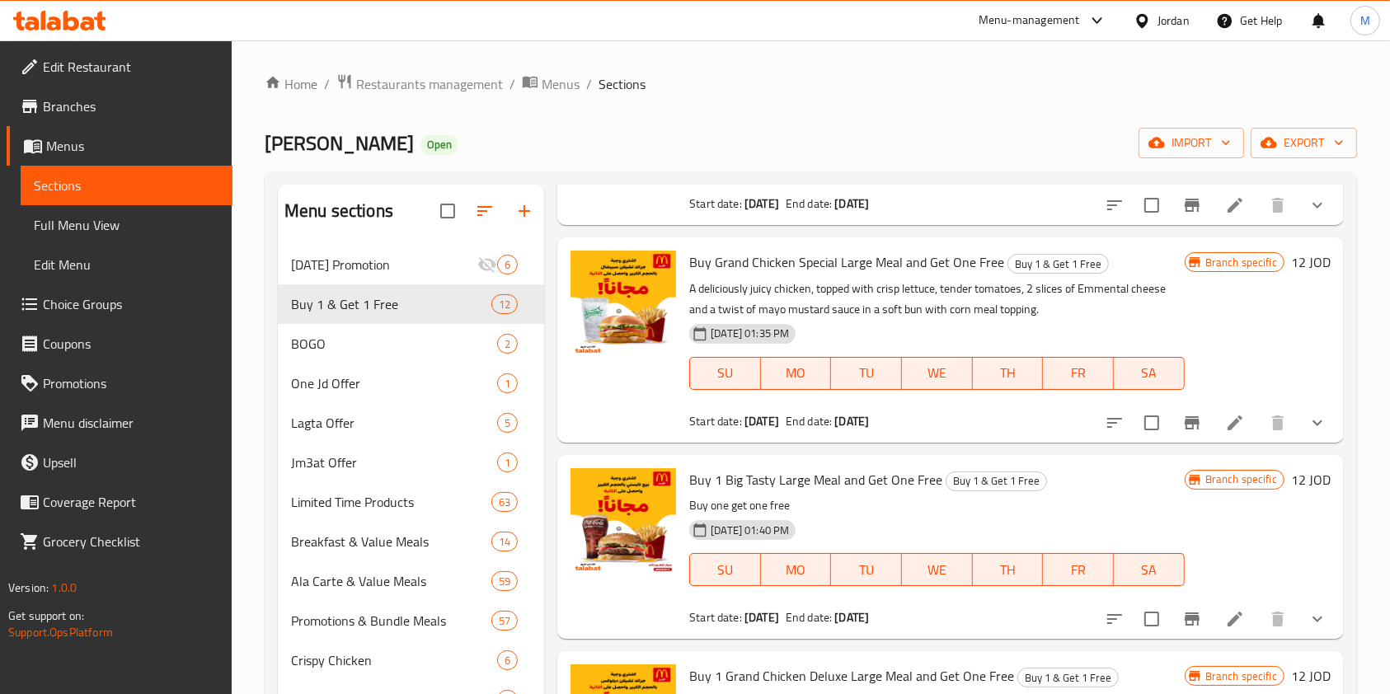
scroll to position [1465, 0]
